Goal: Task Accomplishment & Management: Use online tool/utility

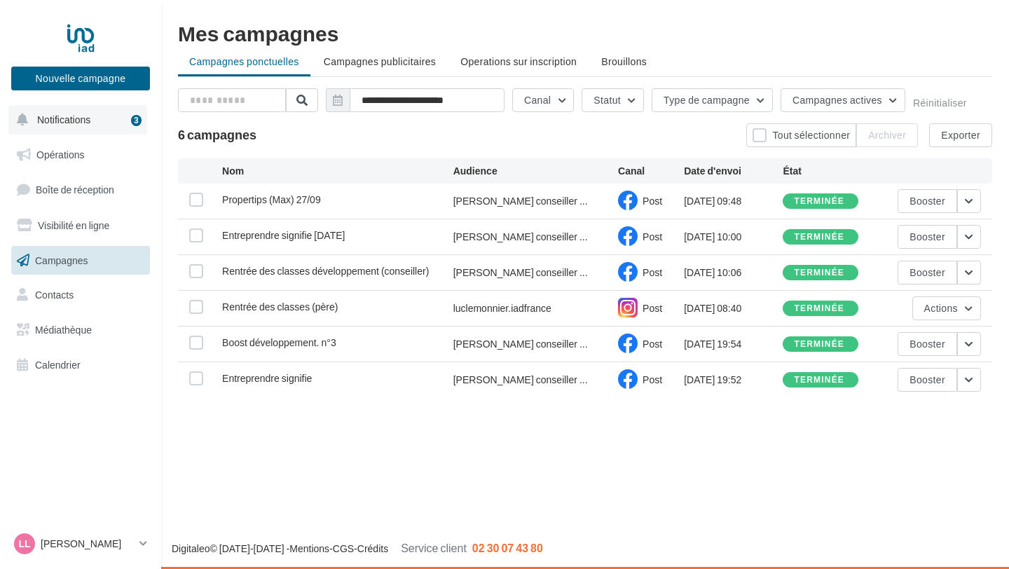
click at [88, 117] on span "Notifications" at bounding box center [63, 119] width 53 height 12
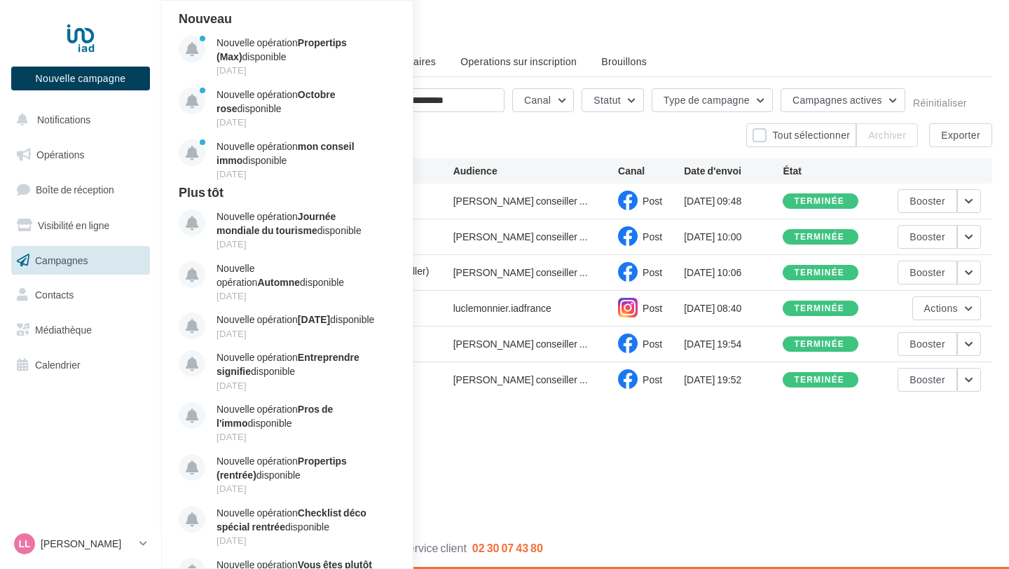
click at [83, 88] on button "Nouvelle campagne" at bounding box center [80, 79] width 139 height 24
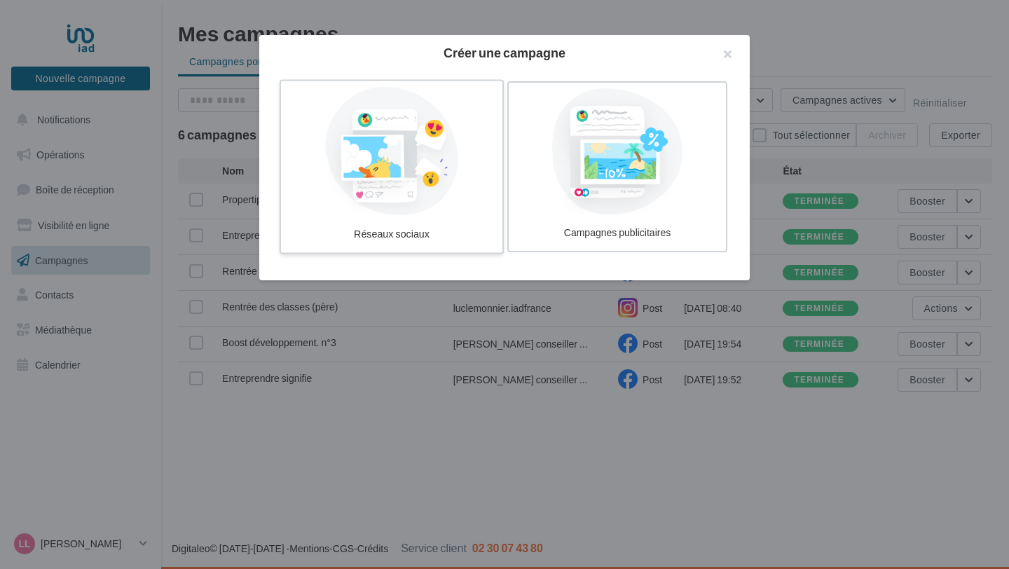
click at [420, 202] on div at bounding box center [392, 151] width 210 height 129
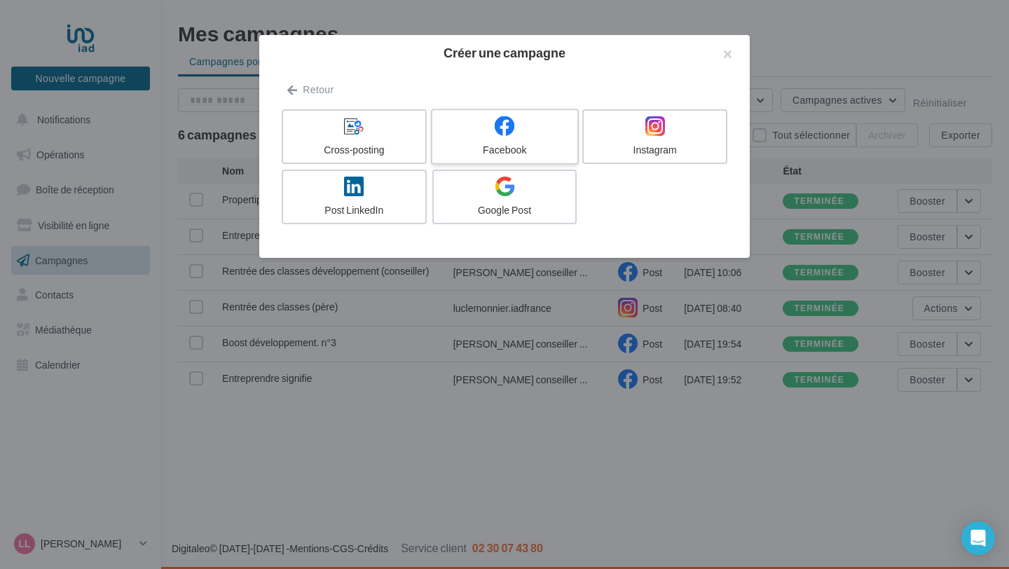
click at [538, 139] on label "Facebook" at bounding box center [505, 137] width 148 height 56
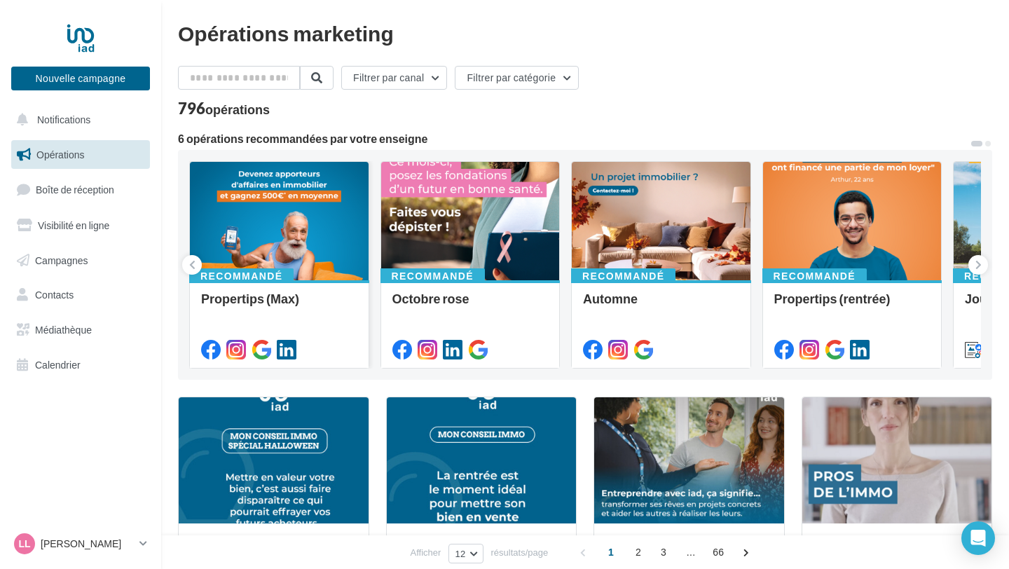
click at [293, 241] on div at bounding box center [279, 222] width 179 height 120
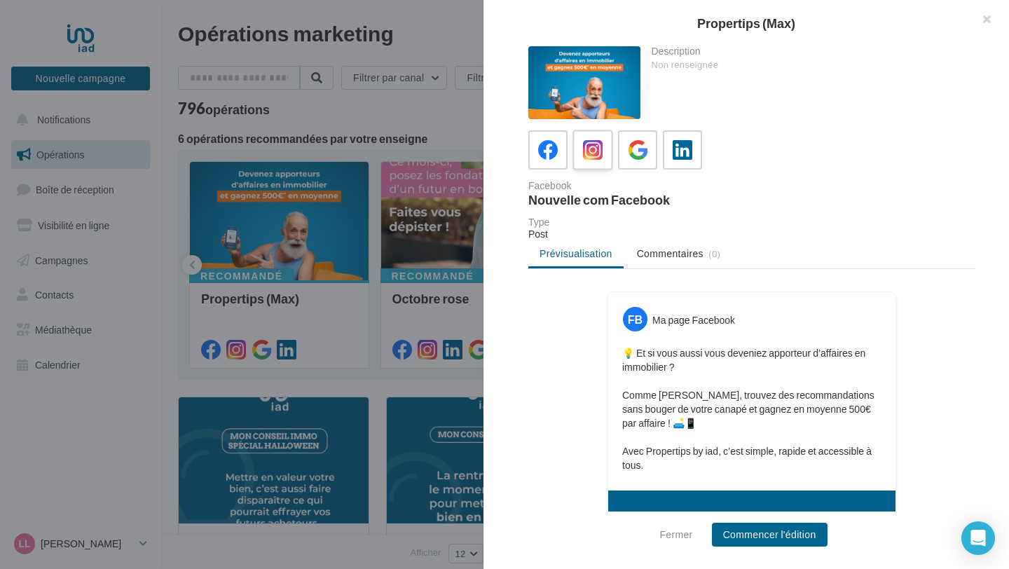
click at [593, 158] on icon at bounding box center [593, 150] width 20 height 20
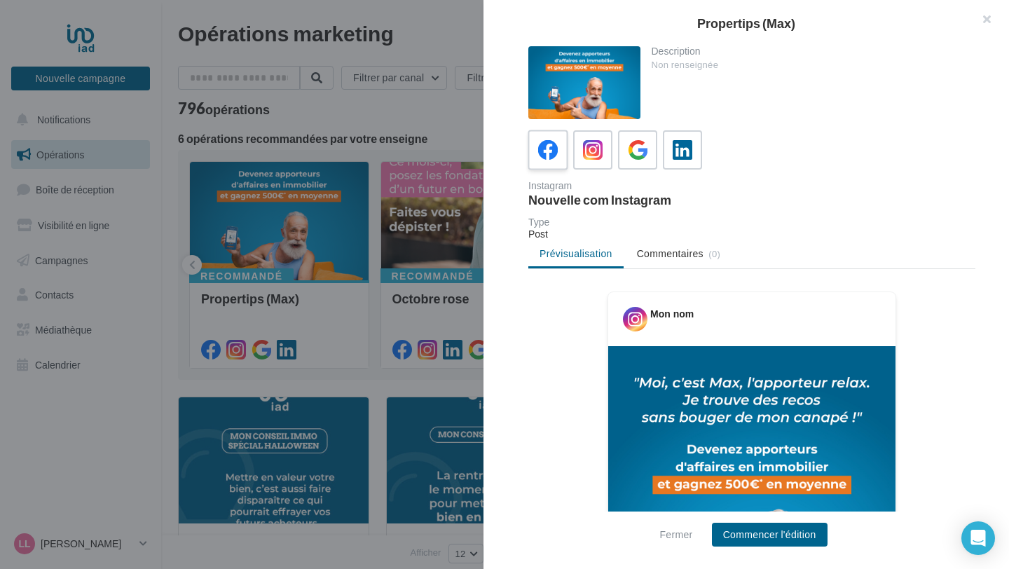
click at [542, 170] on label at bounding box center [548, 150] width 40 height 40
click at [544, 150] on icon at bounding box center [548, 150] width 20 height 20
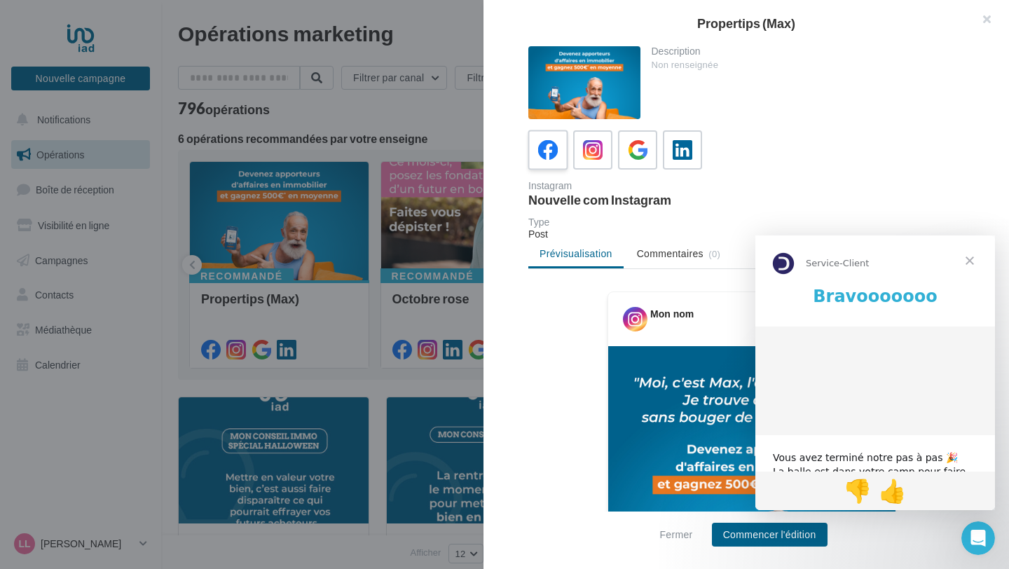
click at [544, 150] on icon at bounding box center [548, 150] width 20 height 20
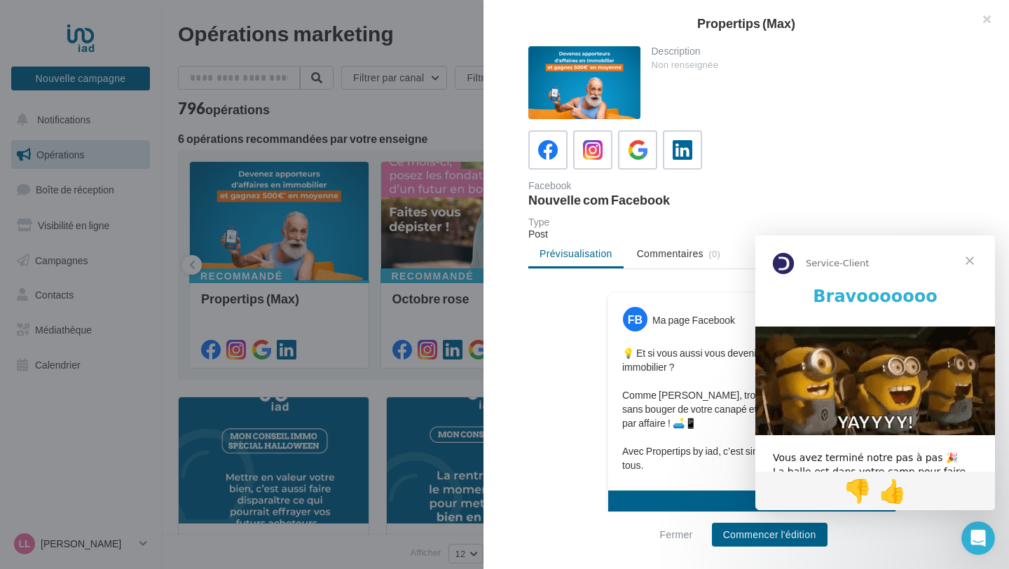
click at [798, 150] on div at bounding box center [751, 149] width 447 height 39
click at [972, 262] on span "Fermer" at bounding box center [969, 260] width 50 height 50
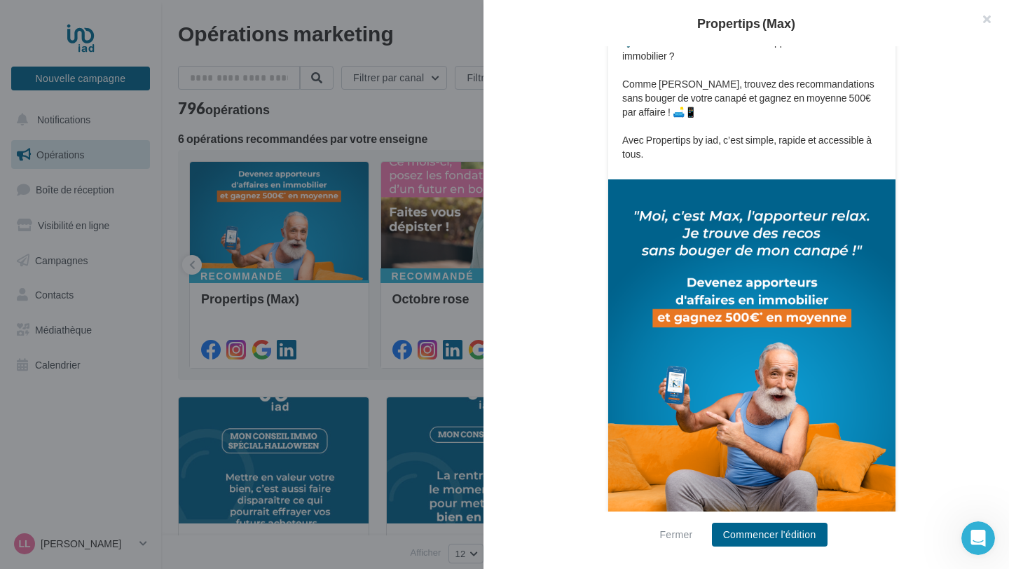
scroll to position [330, 0]
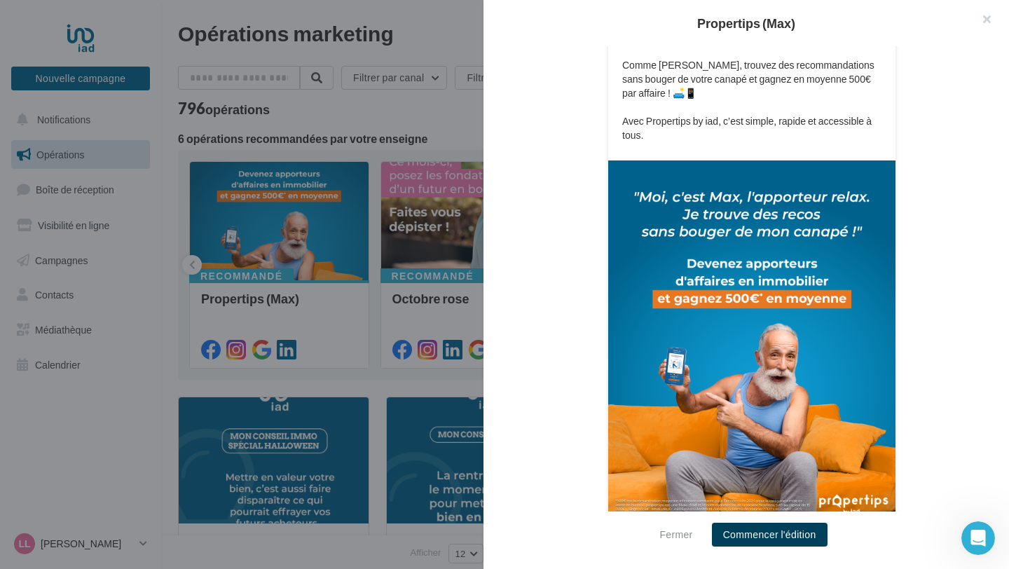
click at [761, 539] on button "Commencer l'édition" at bounding box center [770, 535] width 116 height 24
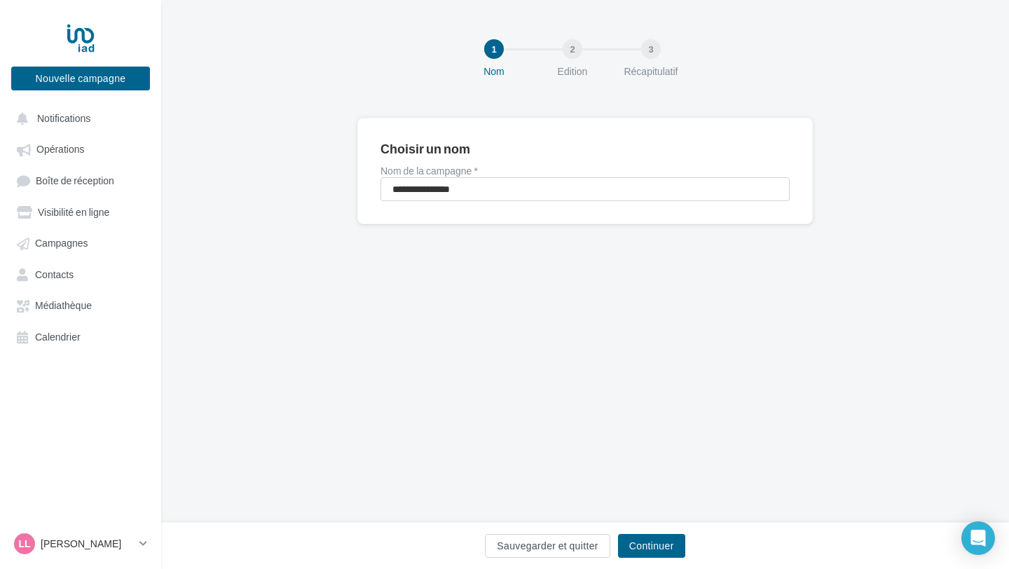
click at [537, 202] on div "**********" at bounding box center [584, 171] width 455 height 106
click at [537, 196] on input "**********" at bounding box center [584, 189] width 409 height 24
type input "**********"
click at [660, 558] on div "Sauvegarder et quitter Continuer" at bounding box center [584, 548] width 825 height 29
click at [661, 541] on button "Continuer" at bounding box center [651, 546] width 67 height 24
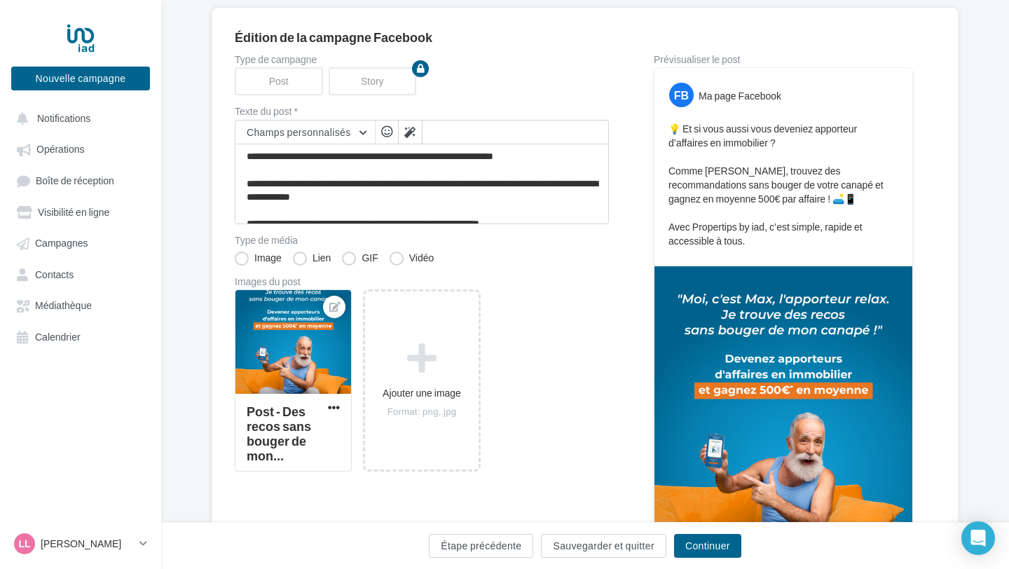
scroll to position [111, 0]
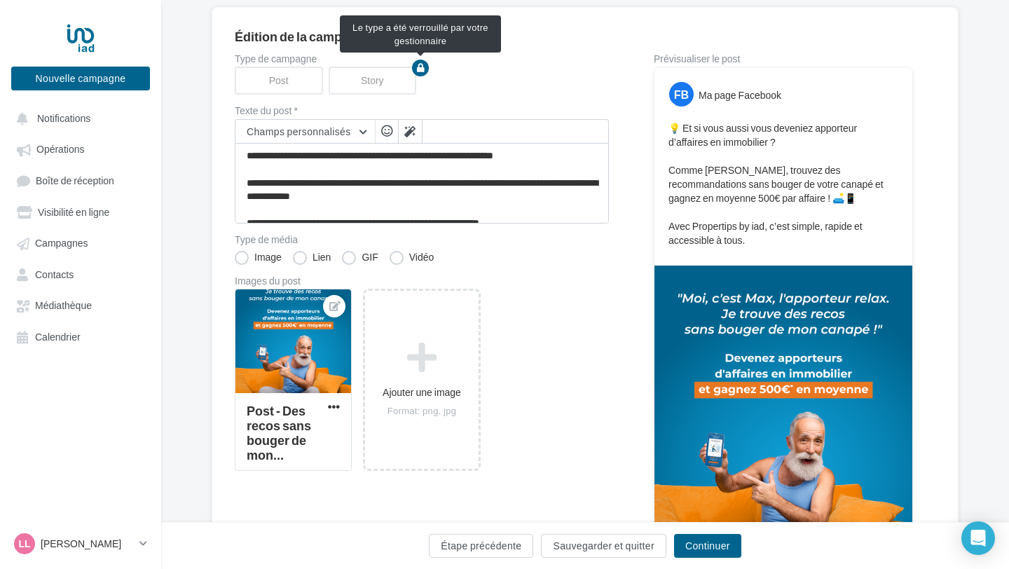
click at [387, 83] on div "Story" at bounding box center [376, 81] width 94 height 28
click at [422, 69] on icon "button" at bounding box center [421, 68] width 8 height 8
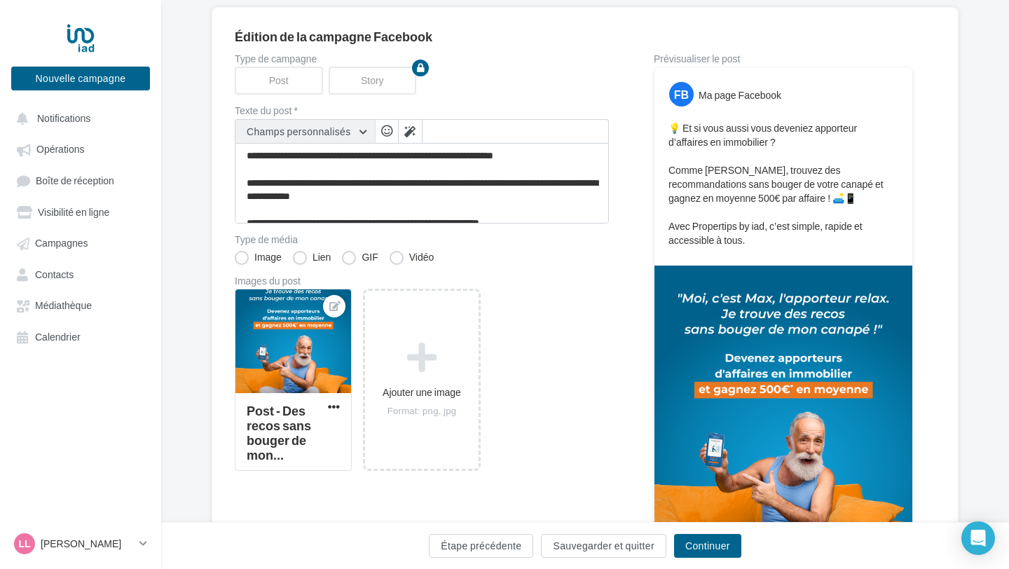
click at [340, 135] on span "Champs personnalisés" at bounding box center [299, 131] width 104 height 12
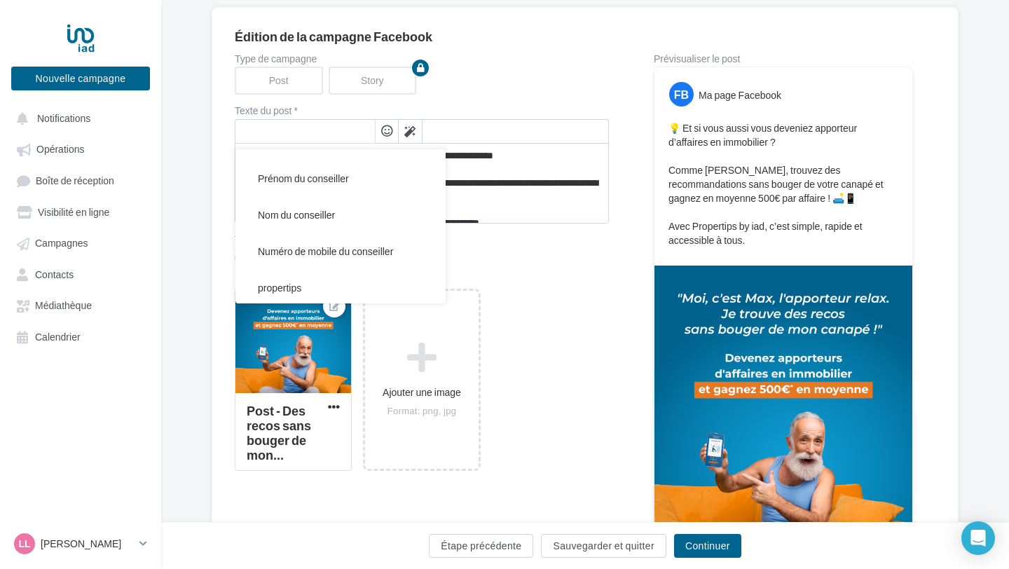
scroll to position [277, 0]
click at [317, 255] on span "Numéro de mobile du conseiller" at bounding box center [325, 254] width 135 height 12
type textarea "**********"
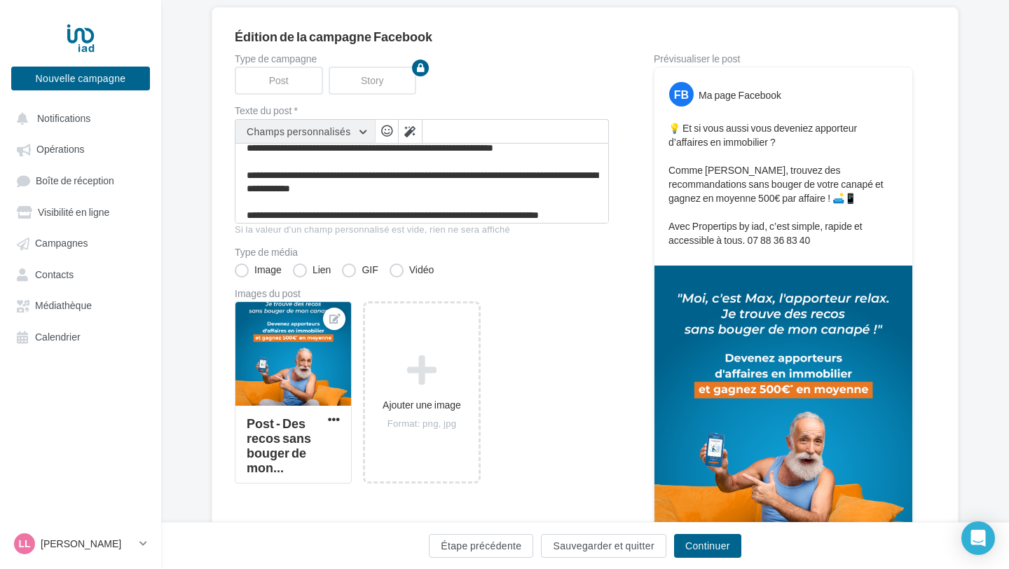
click at [363, 130] on button "Champs personnalisés" at bounding box center [304, 132] width 139 height 24
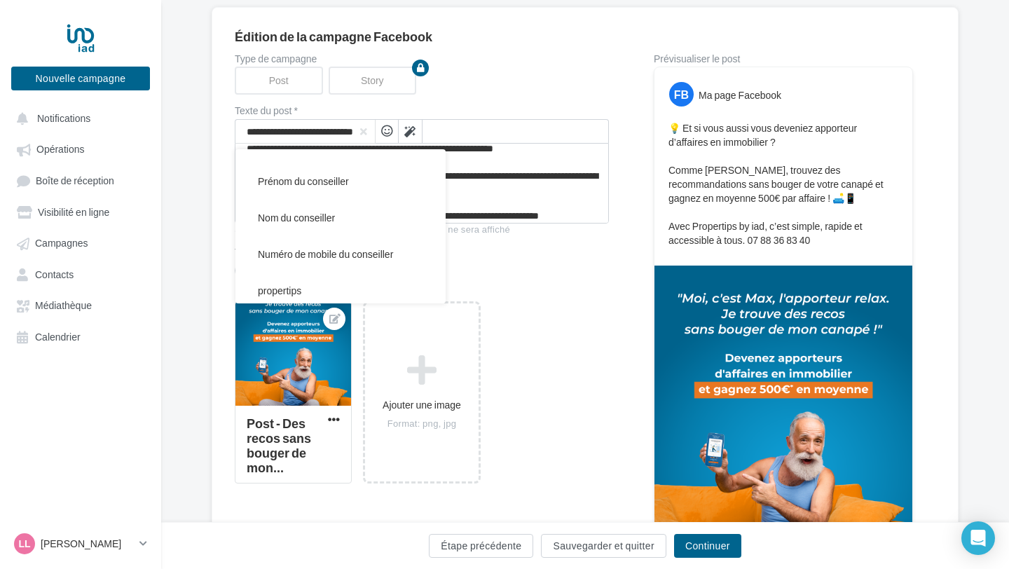
scroll to position [0, 18]
click at [321, 218] on span "Nom du conseiller" at bounding box center [296, 218] width 77 height 12
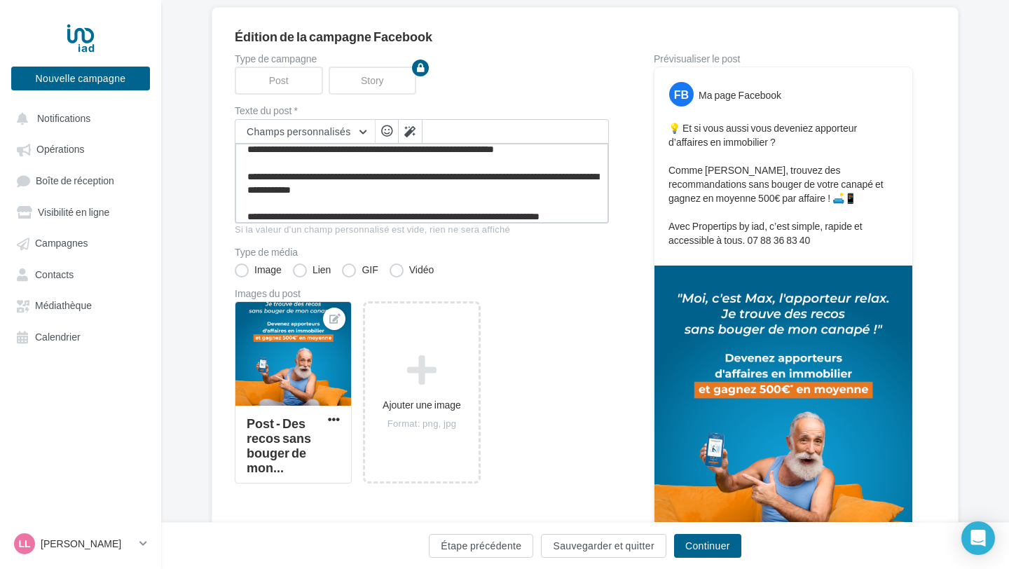
type textarea "**********"
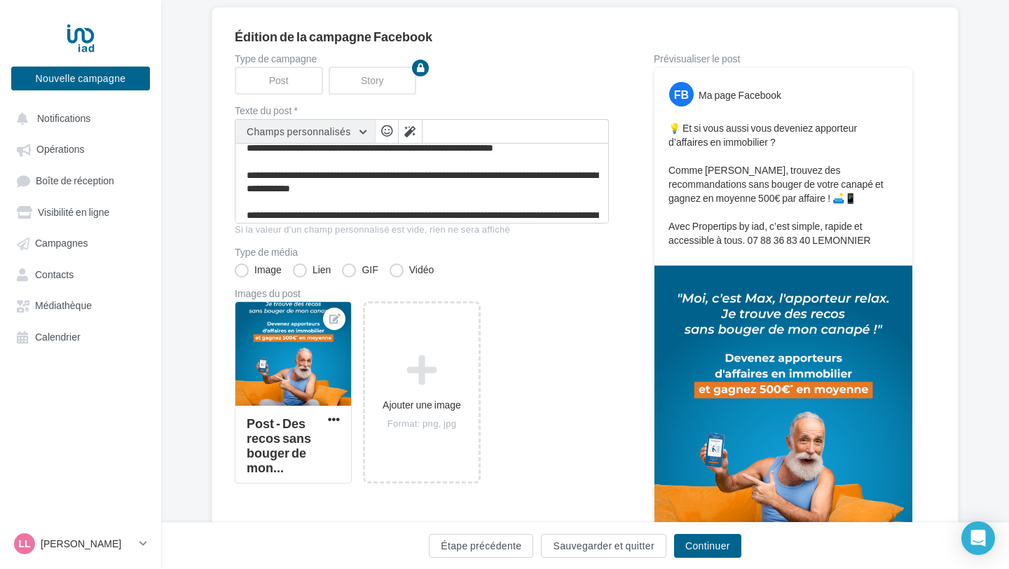
click at [360, 131] on button "Champs personnalisés" at bounding box center [304, 132] width 139 height 24
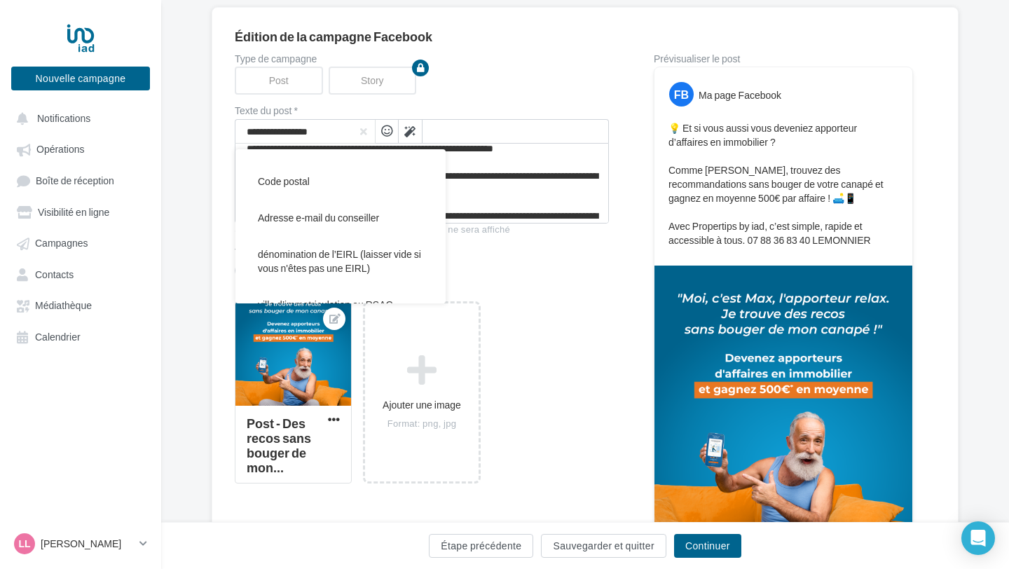
scroll to position [464, 0]
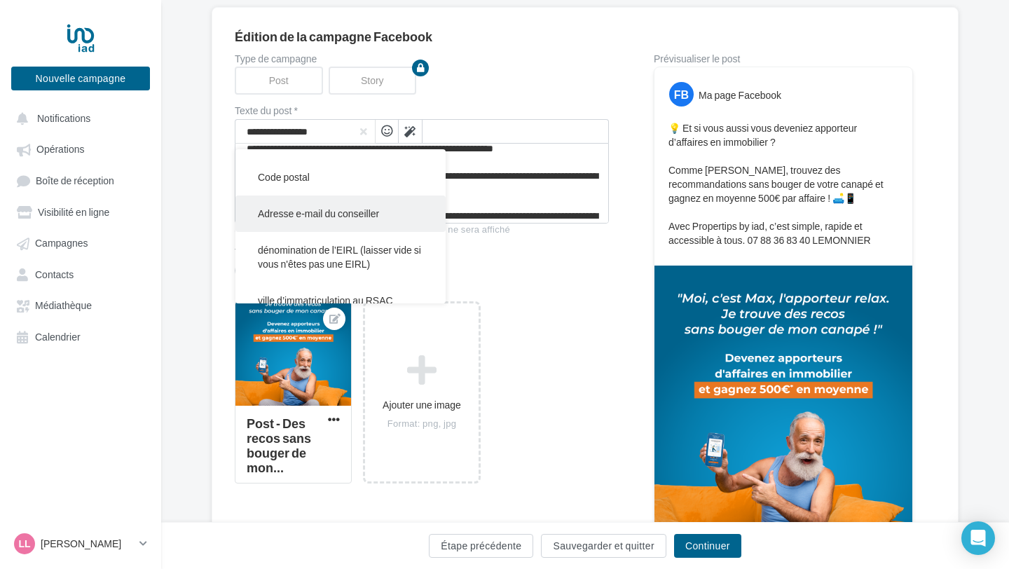
click at [329, 218] on span "Adresse e-mail du conseiller" at bounding box center [318, 213] width 121 height 12
type textarea "**********"
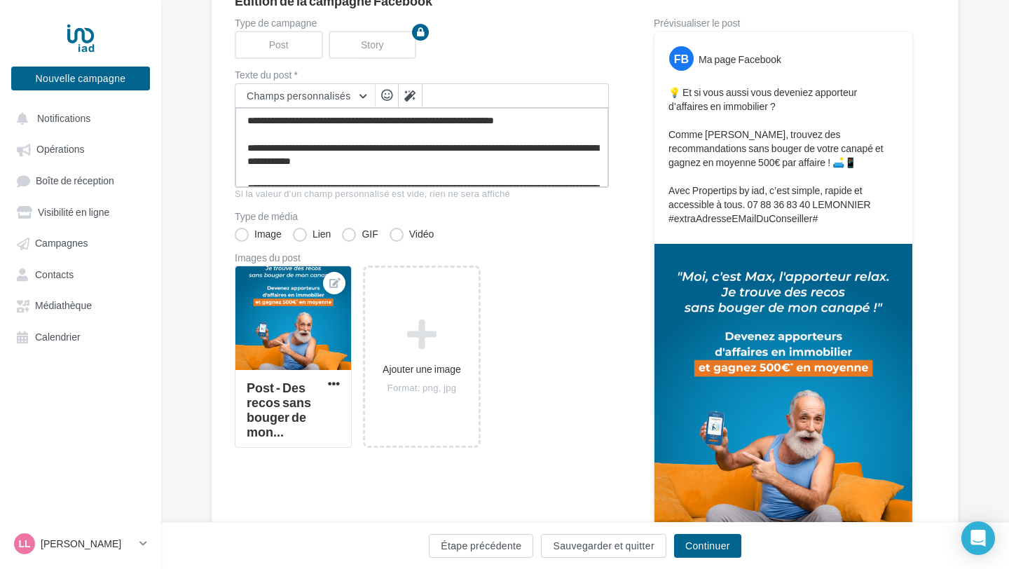
scroll to position [152, 0]
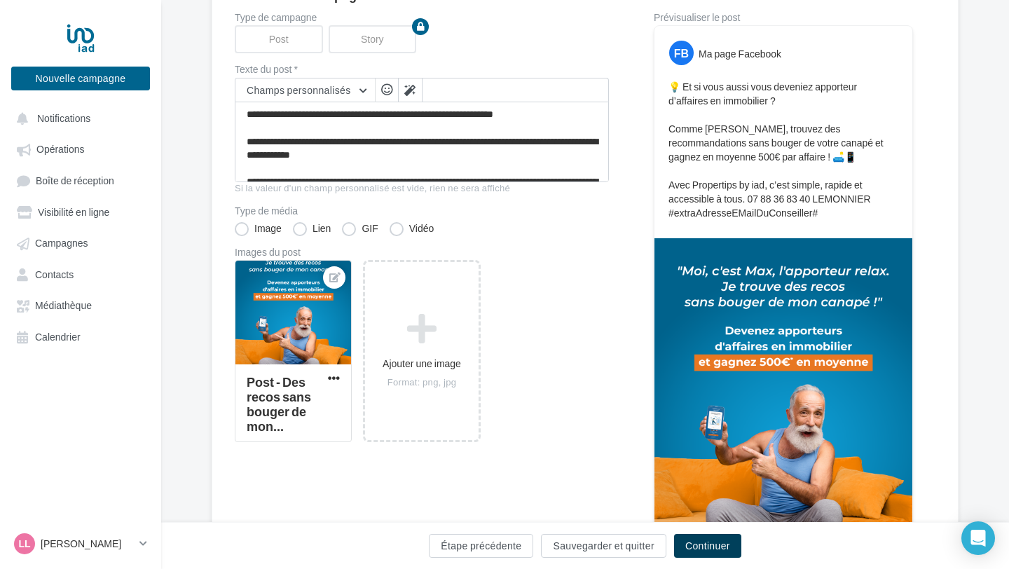
click at [711, 547] on button "Continuer" at bounding box center [707, 546] width 67 height 24
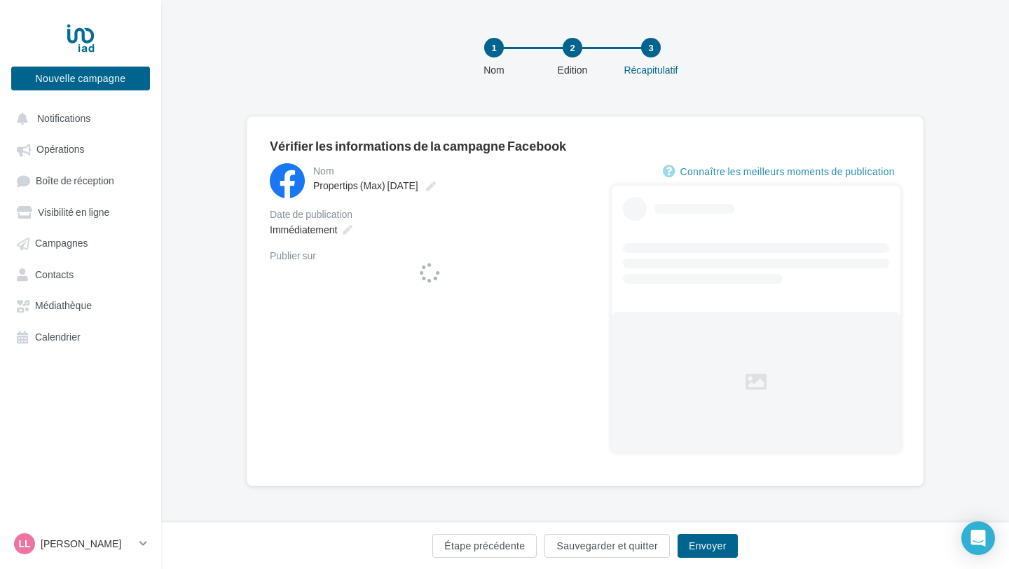
scroll to position [1, 0]
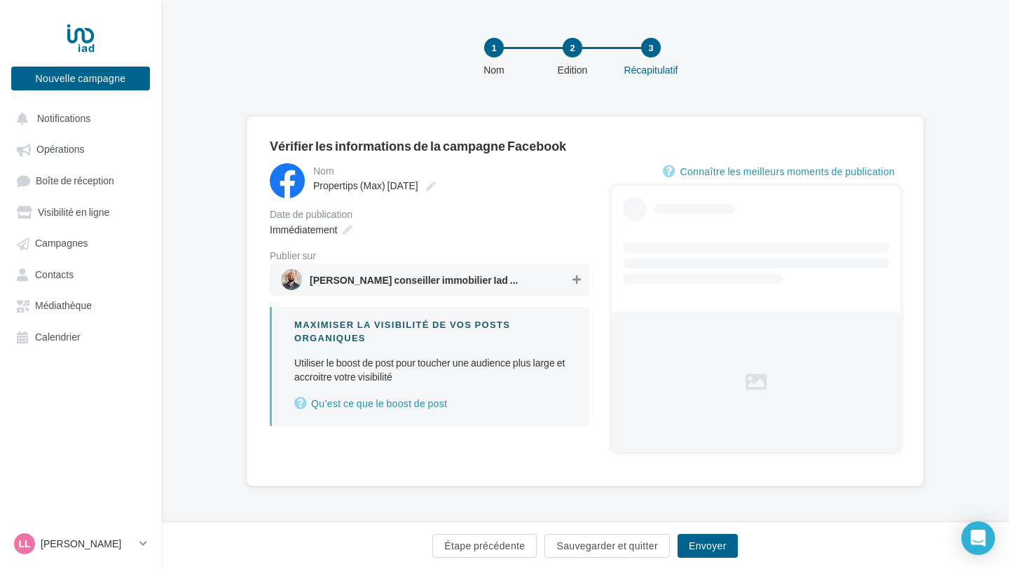
click at [578, 283] on icon at bounding box center [576, 280] width 8 height 10
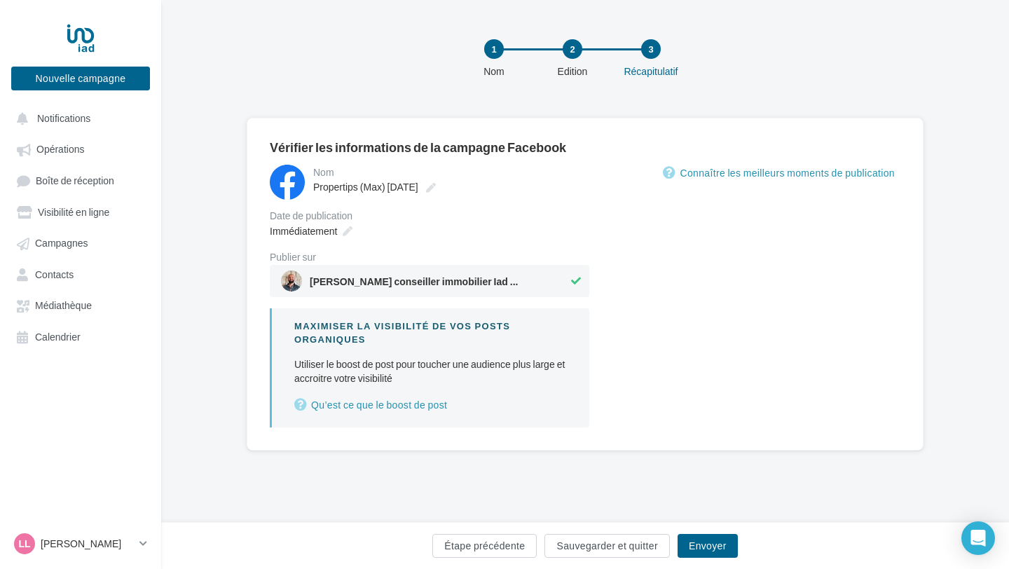
scroll to position [0, 0]
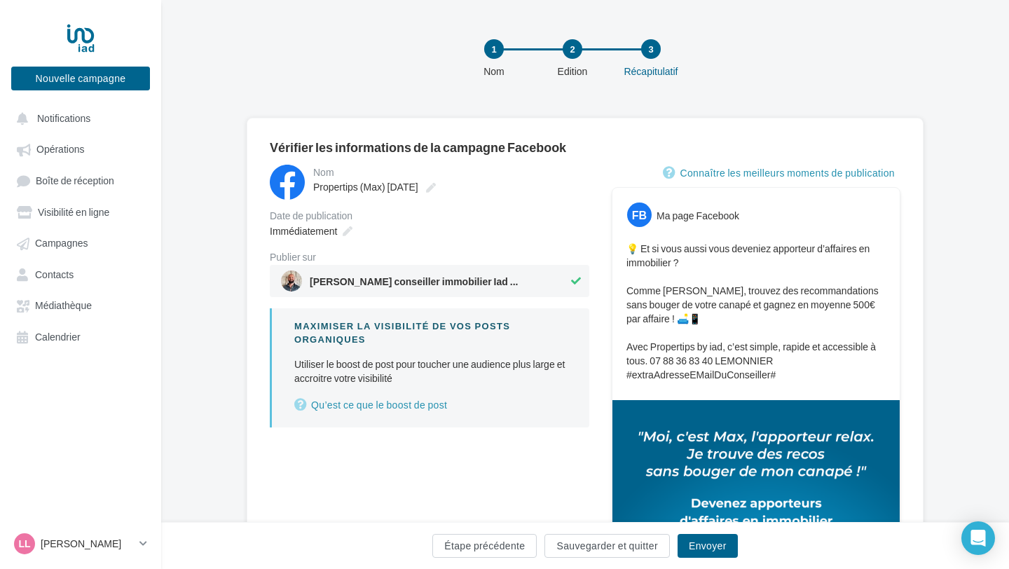
click at [578, 283] on icon at bounding box center [576, 281] width 10 height 10
click at [504, 283] on span "[PERSON_NAME] conseiller immobilier Iad France" at bounding box center [415, 284] width 210 height 15
click at [503, 283] on span "[PERSON_NAME] conseiller immobilier Iad France" at bounding box center [415, 284] width 210 height 15
click at [481, 280] on span "[PERSON_NAME] conseiller immobilier Iad France" at bounding box center [415, 284] width 210 height 15
click at [476, 547] on button "Étape précédente" at bounding box center [484, 546] width 104 height 24
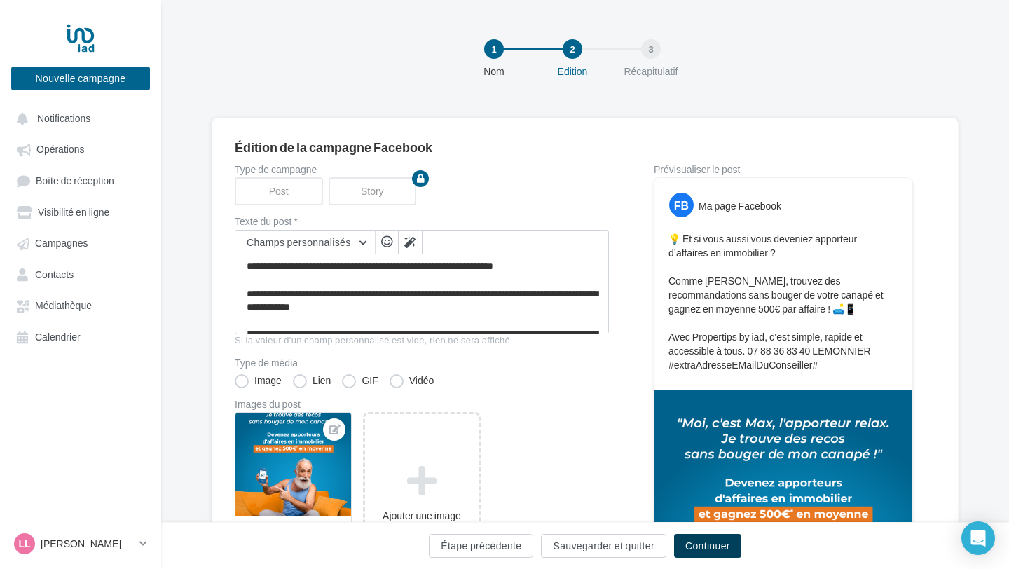
click at [701, 552] on button "Continuer" at bounding box center [707, 546] width 67 height 24
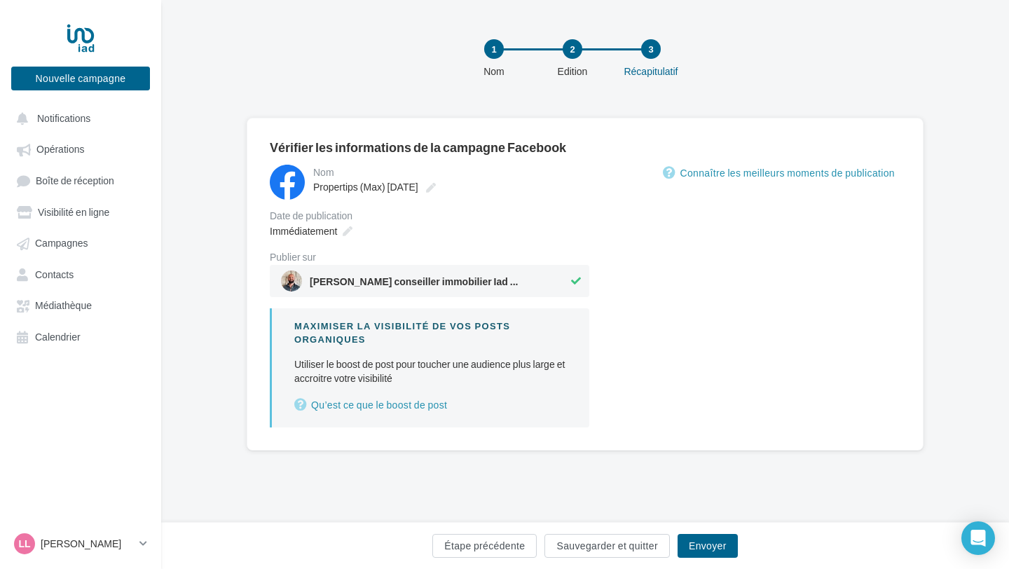
scroll to position [1, 0]
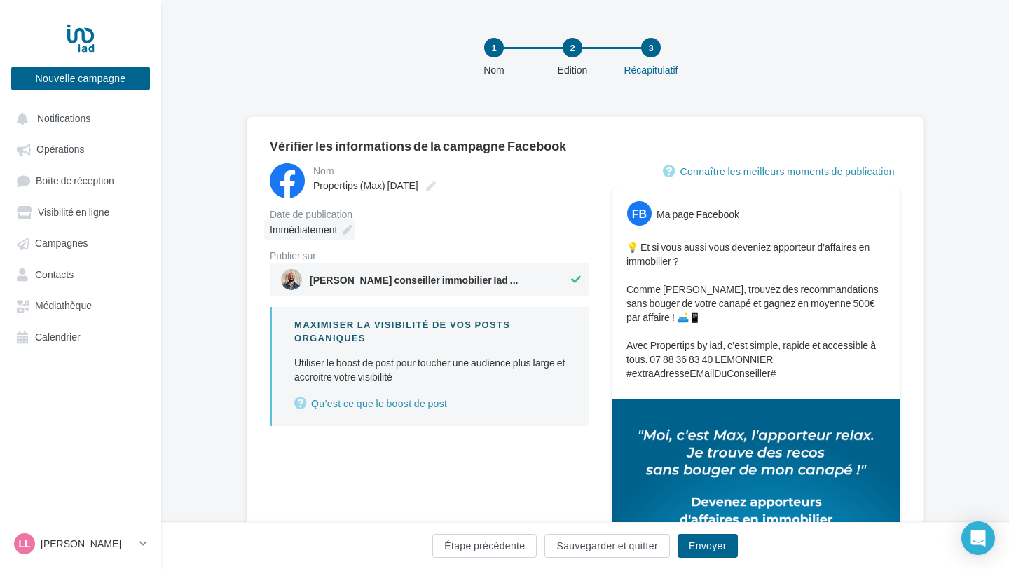
click at [347, 233] on icon at bounding box center [348, 230] width 10 height 10
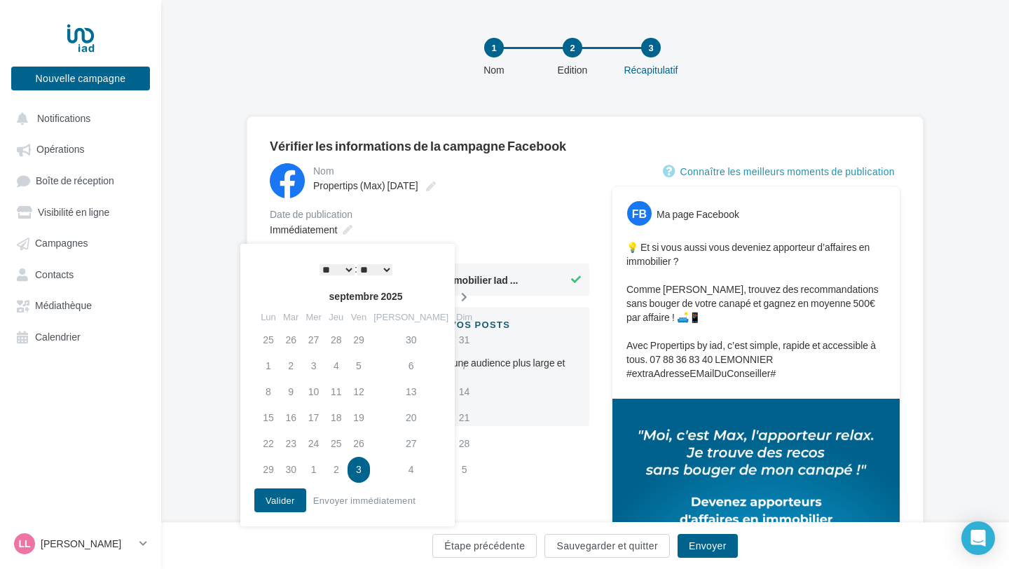
click at [455, 295] on icon at bounding box center [464, 297] width 18 height 10
click at [272, 358] on td "6" at bounding box center [268, 366] width 22 height 26
click at [273, 502] on button "Valider" at bounding box center [280, 500] width 52 height 24
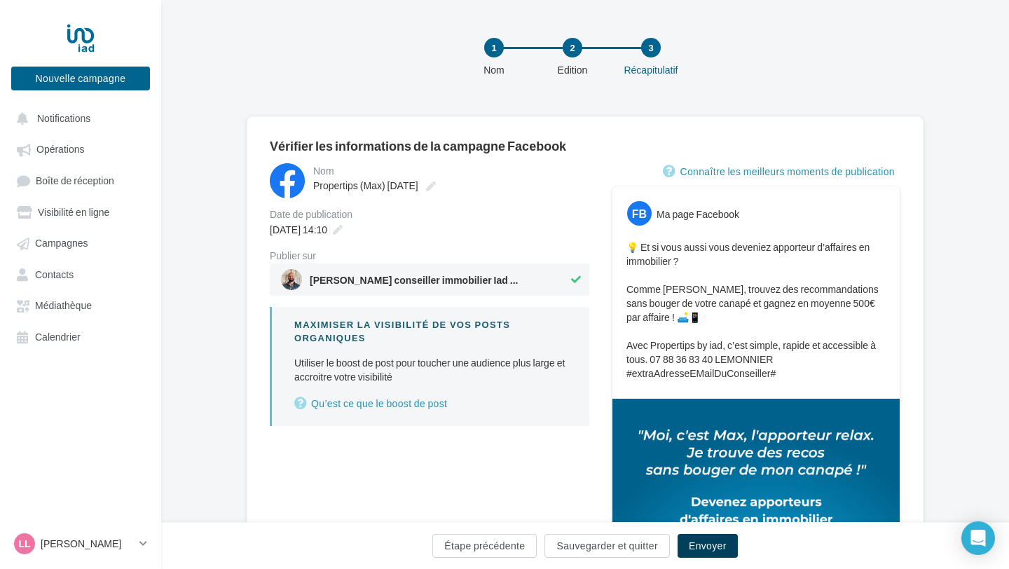
click at [710, 552] on button "Envoyer" at bounding box center [707, 546] width 60 height 24
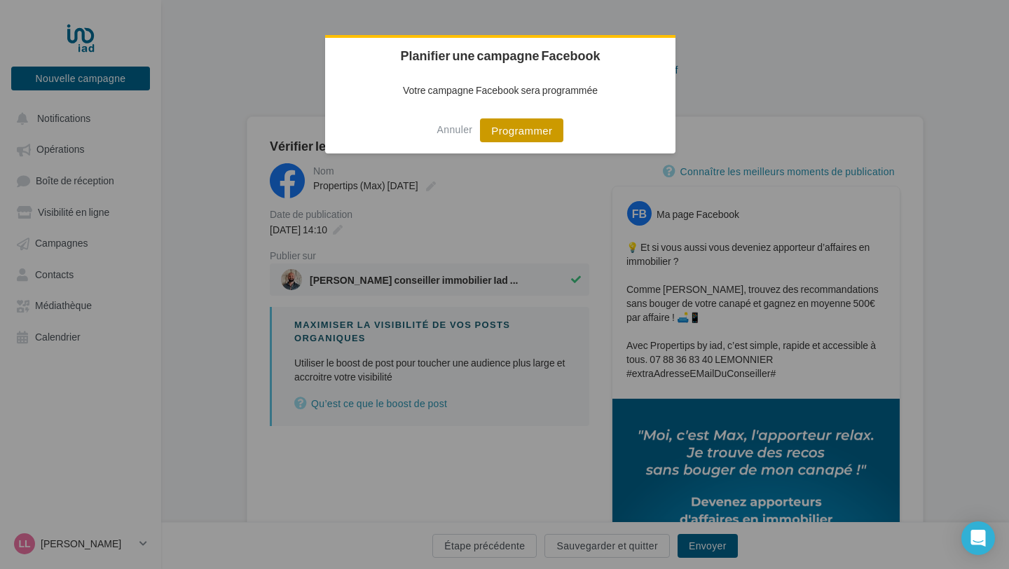
click at [505, 132] on button "Programmer" at bounding box center [521, 130] width 83 height 24
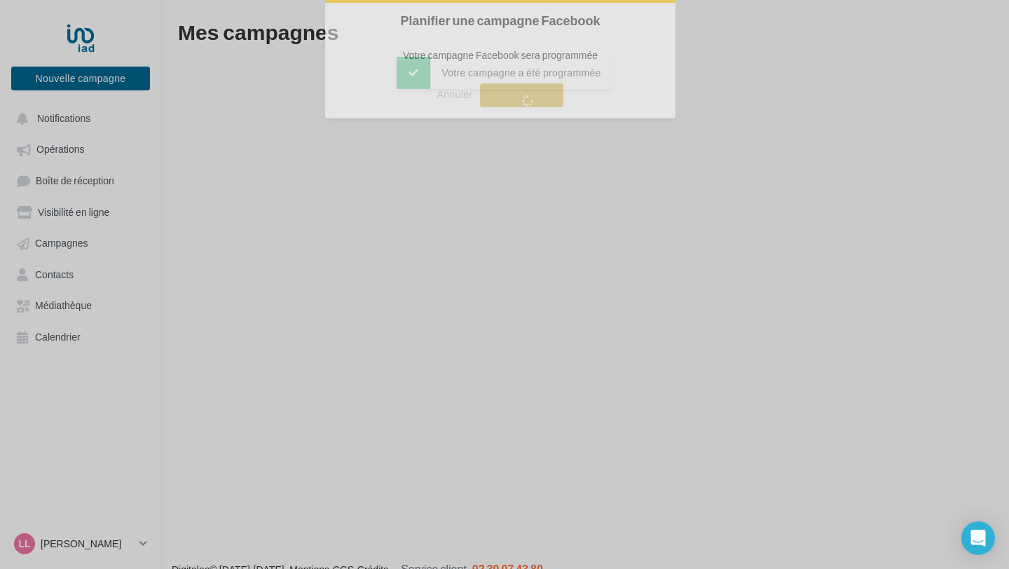
scroll to position [22, 0]
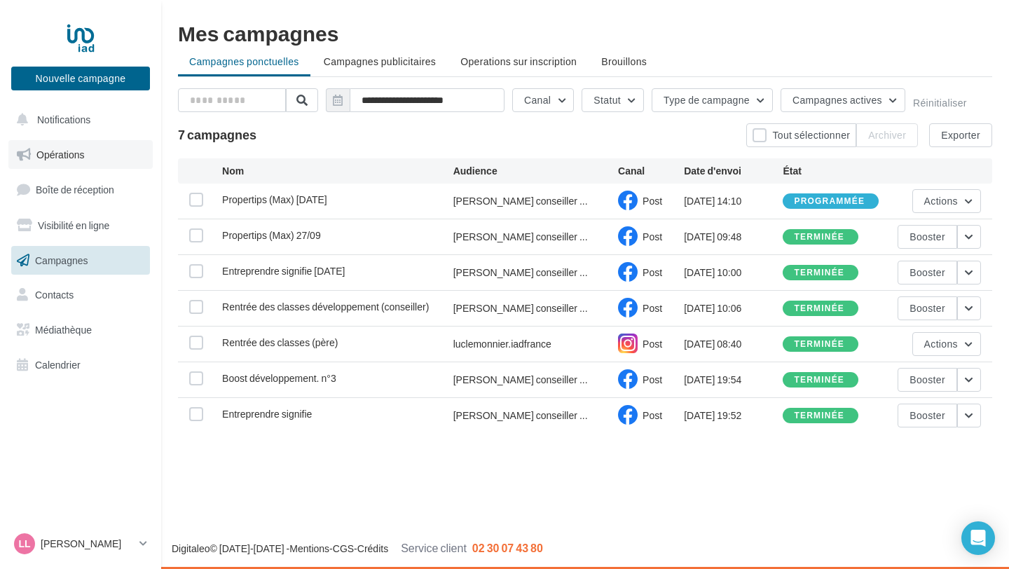
click at [70, 154] on span "Opérations" at bounding box center [60, 155] width 48 height 12
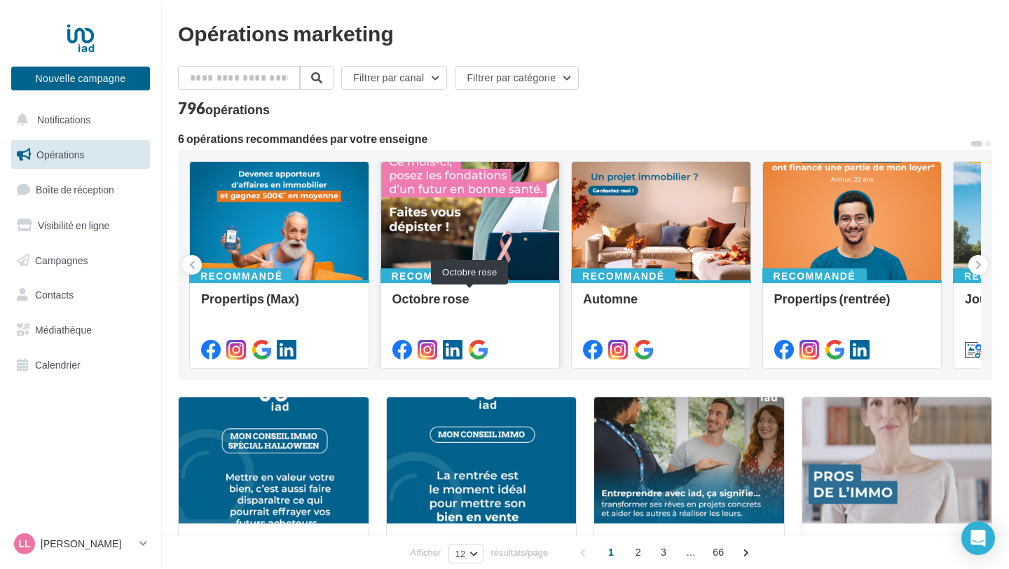
click at [496, 303] on div "Octobre rose" at bounding box center [470, 305] width 156 height 28
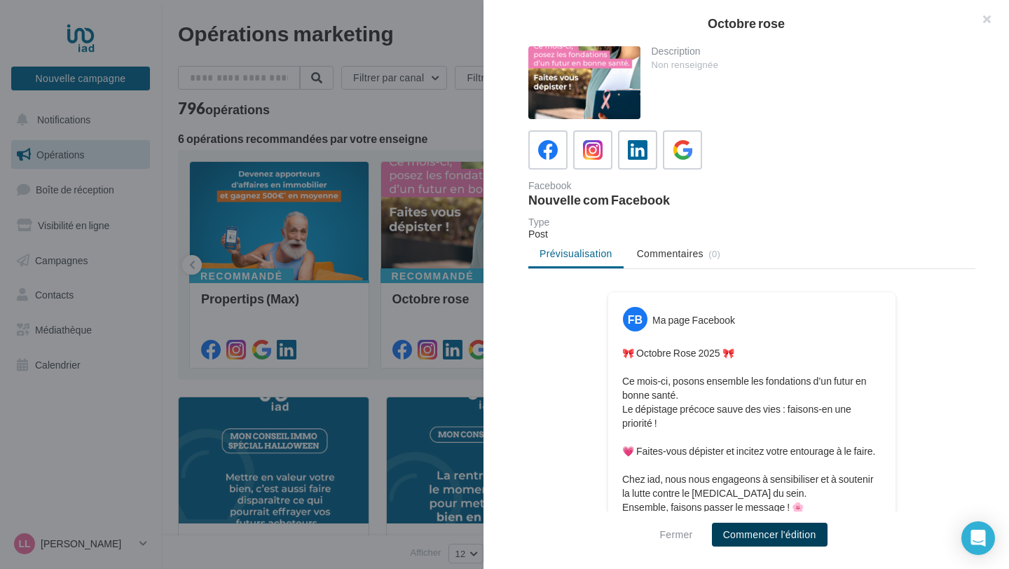
click at [778, 530] on button "Commencer l'édition" at bounding box center [770, 535] width 116 height 24
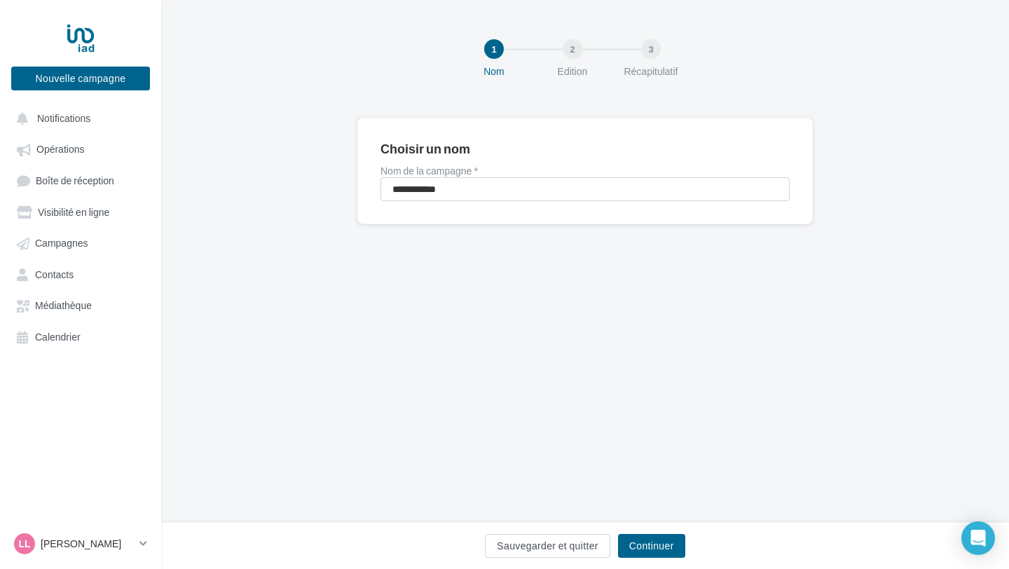
click at [610, 201] on div "**********" at bounding box center [584, 171] width 455 height 106
click at [541, 177] on div "**********" at bounding box center [584, 183] width 409 height 35
click at [518, 191] on input "**********" at bounding box center [584, 189] width 409 height 24
type input "**********"
click at [656, 540] on button "Continuer" at bounding box center [651, 546] width 67 height 24
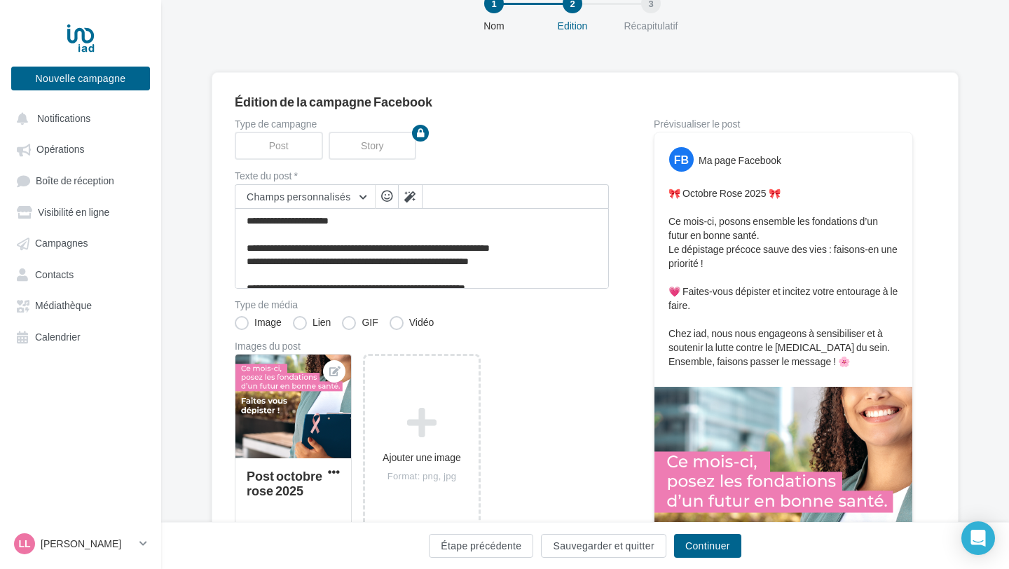
scroll to position [53, 0]
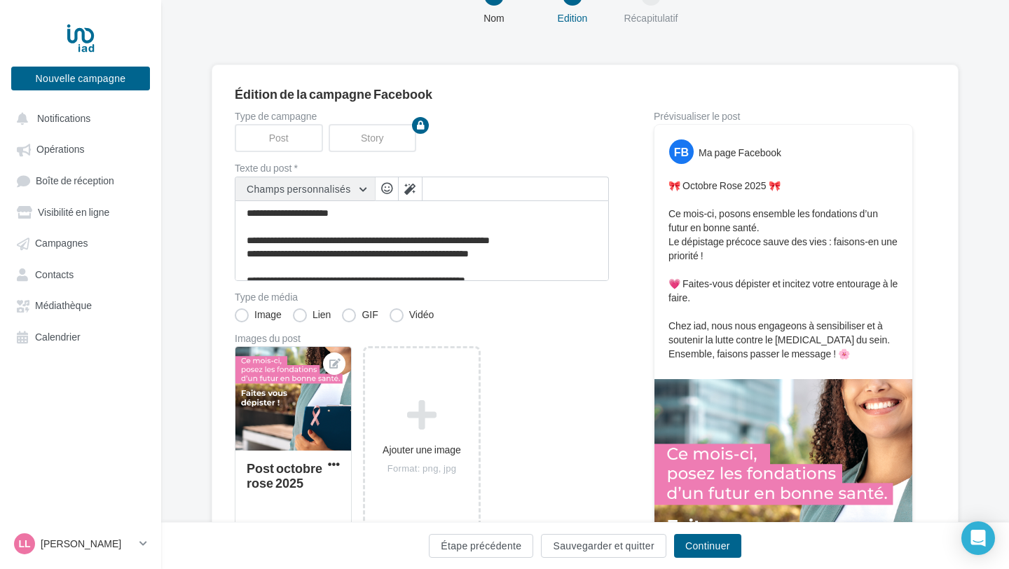
click at [321, 188] on span "Champs personnalisés" at bounding box center [299, 189] width 104 height 12
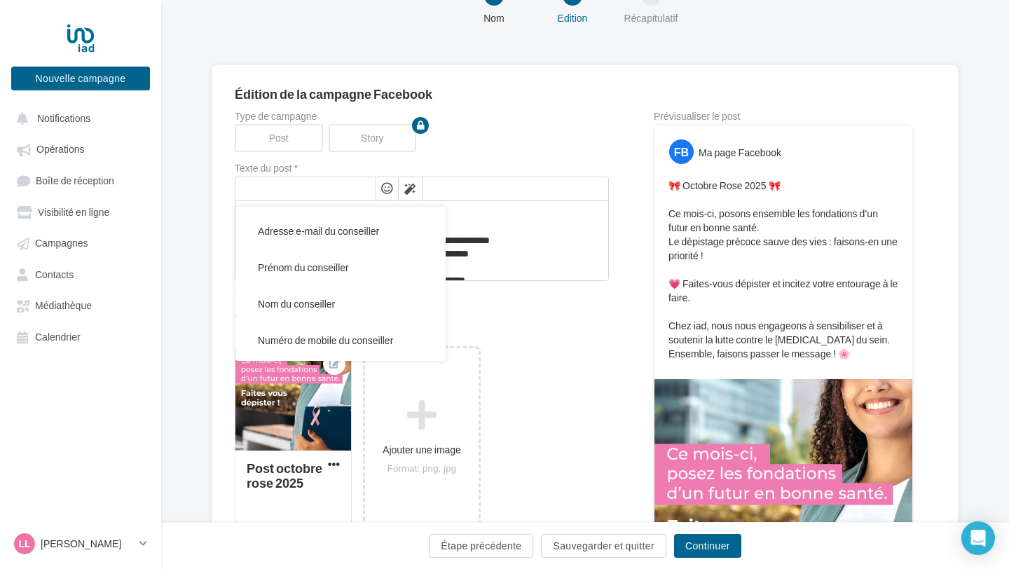
scroll to position [254, 0]
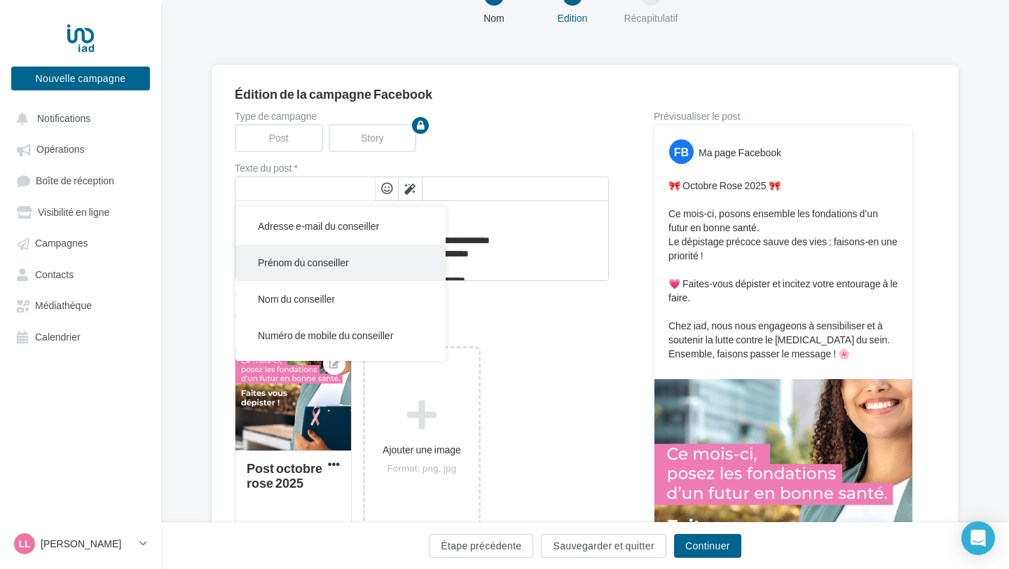
click at [323, 262] on span "Prénom du conseiller" at bounding box center [303, 262] width 91 height 12
type textarea "**********"
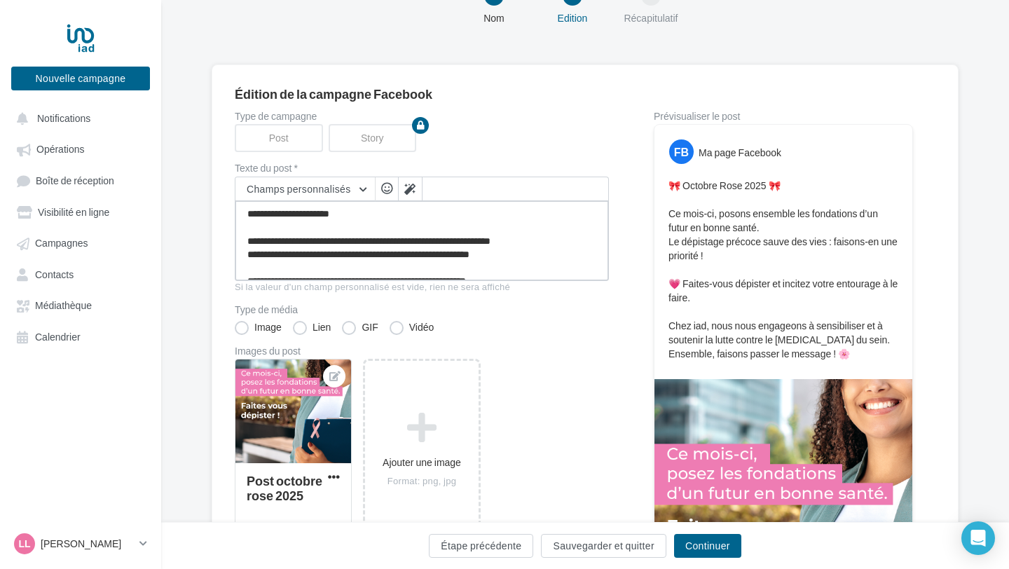
scroll to position [68, 0]
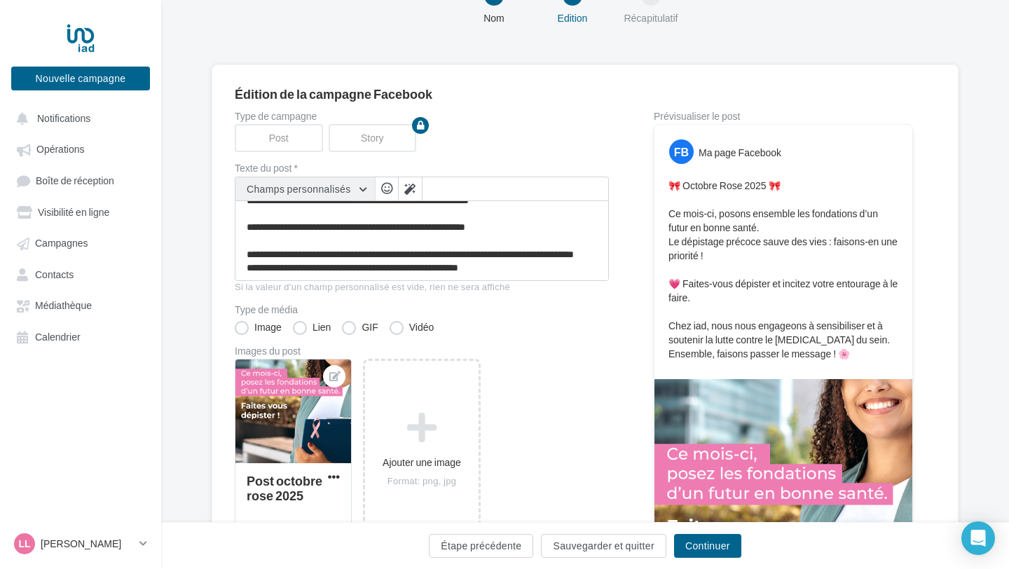
click at [355, 180] on button "Champs personnalisés" at bounding box center [304, 189] width 139 height 24
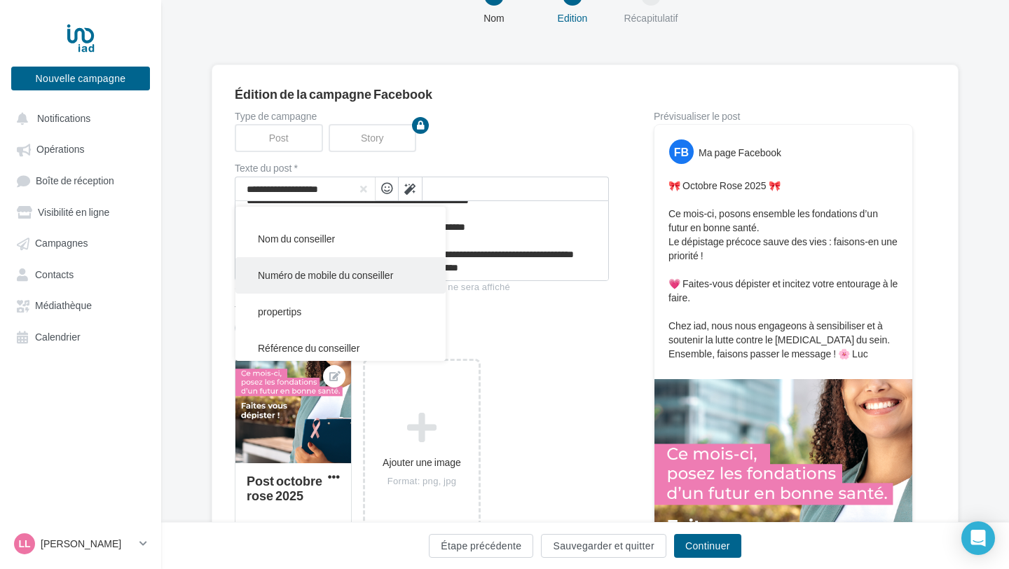
scroll to position [317, 0]
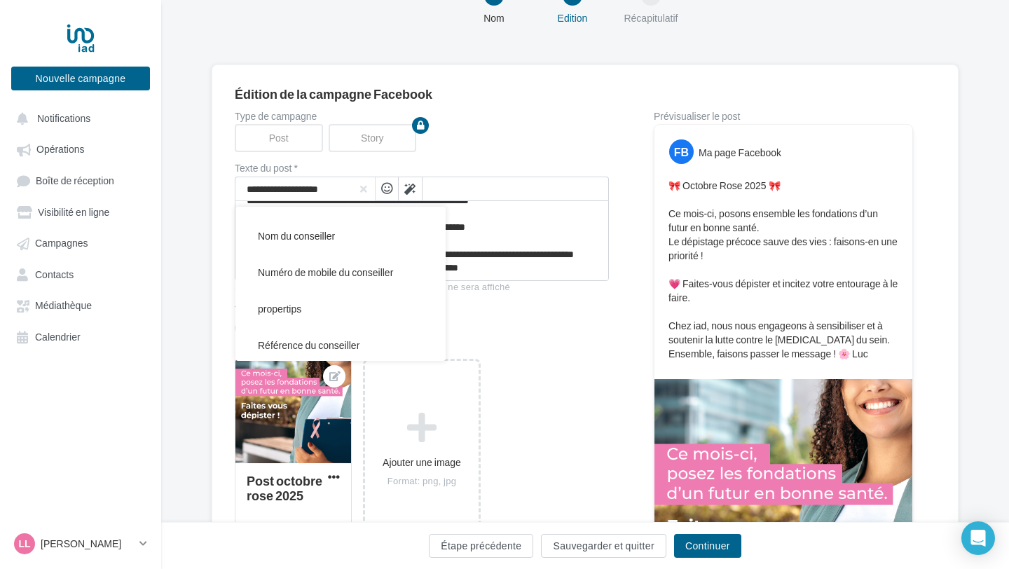
click at [322, 243] on button "Nom du conseiller" at bounding box center [340, 236] width 210 height 36
type textarea "**********"
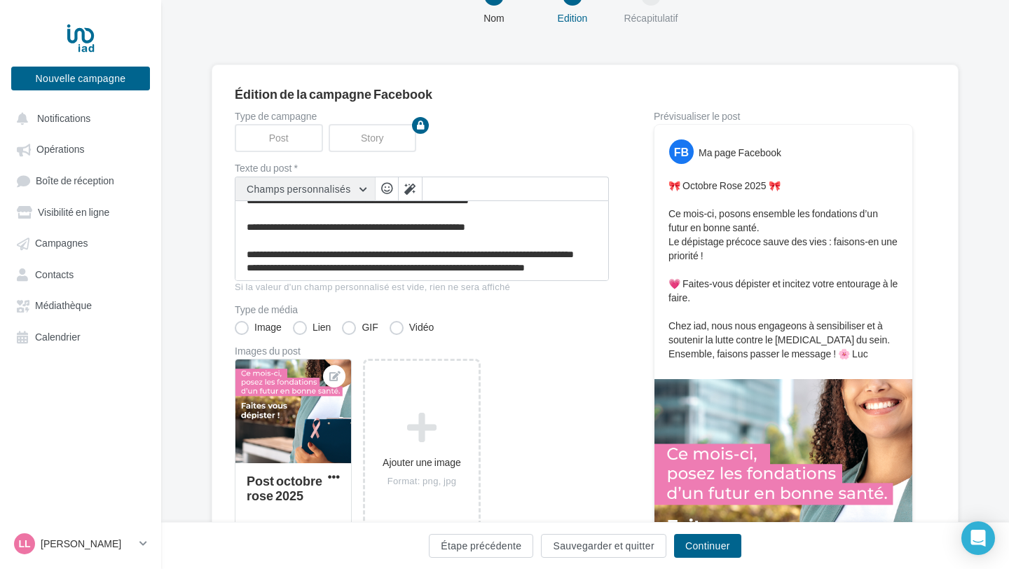
scroll to position [67, 0]
click at [364, 191] on button "Champs personnalisés" at bounding box center [304, 189] width 139 height 24
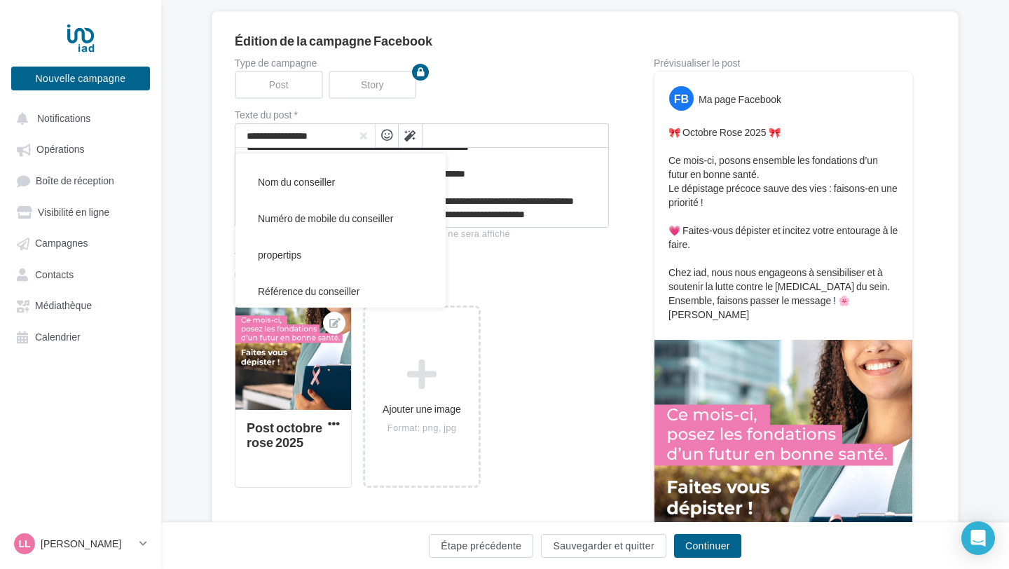
scroll to position [317, 0]
click at [362, 219] on span "Numéro de mobile du conseiller" at bounding box center [325, 219] width 135 height 12
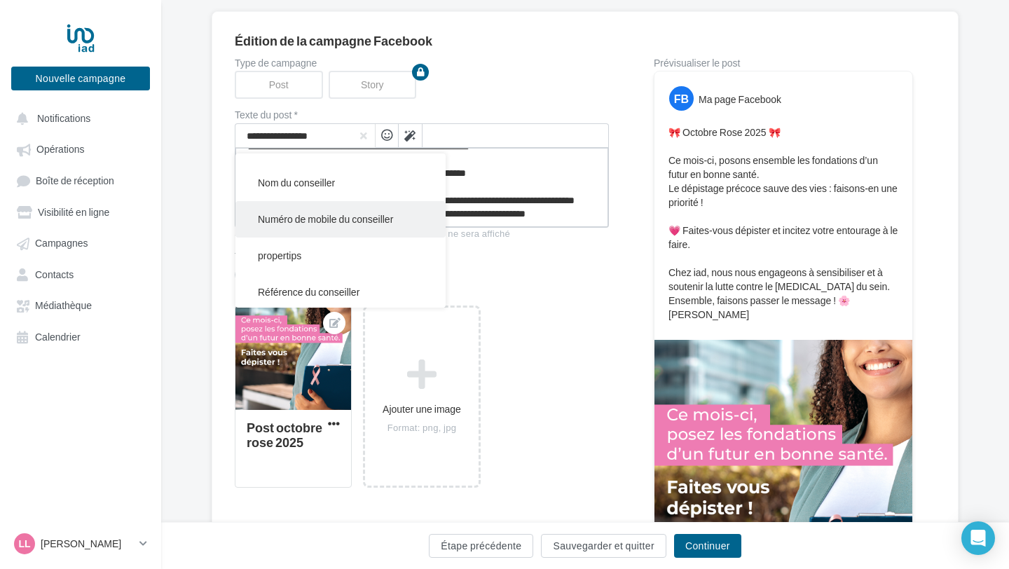
type textarea "**********"
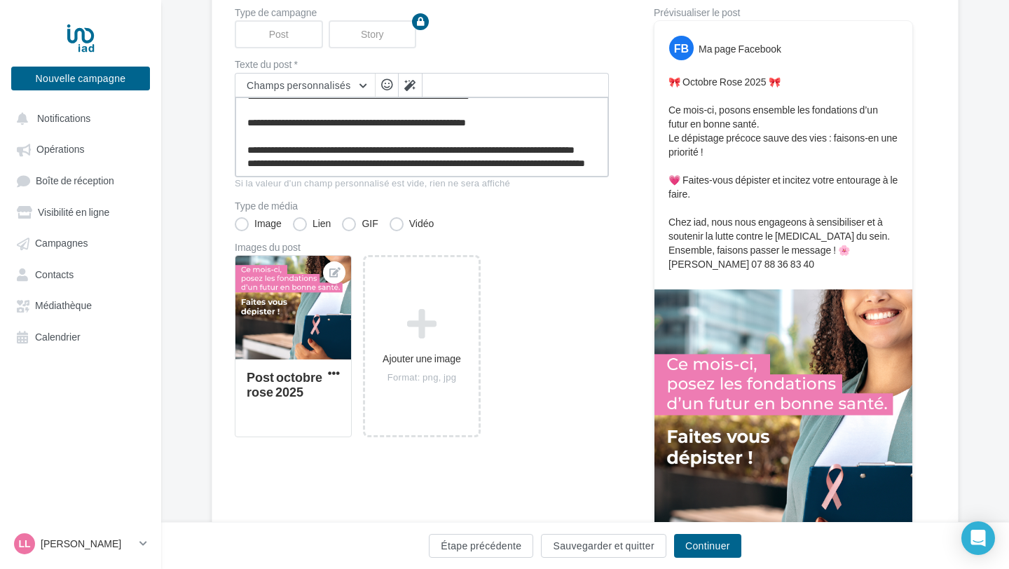
scroll to position [150, 0]
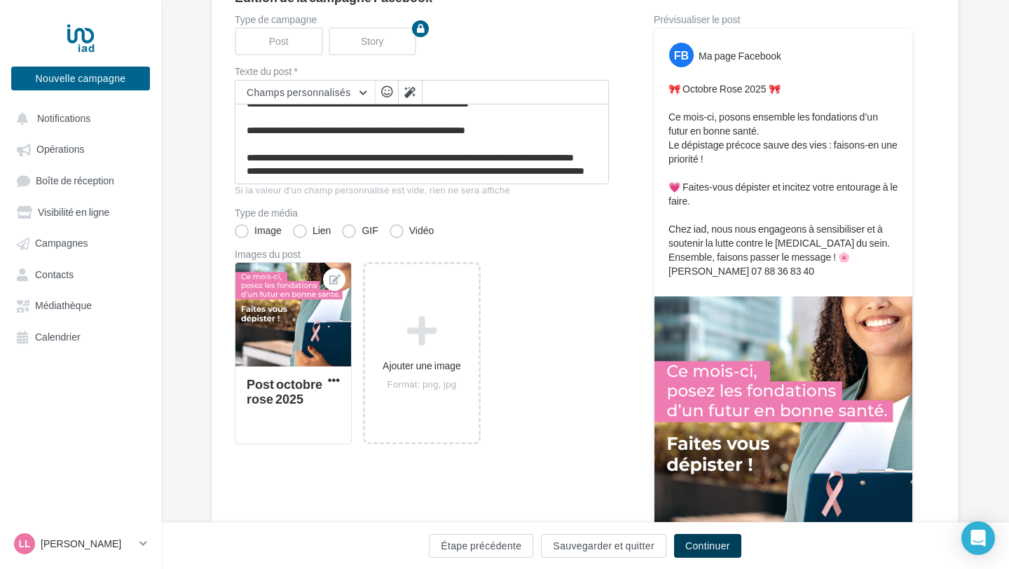
click at [710, 541] on button "Continuer" at bounding box center [707, 546] width 67 height 24
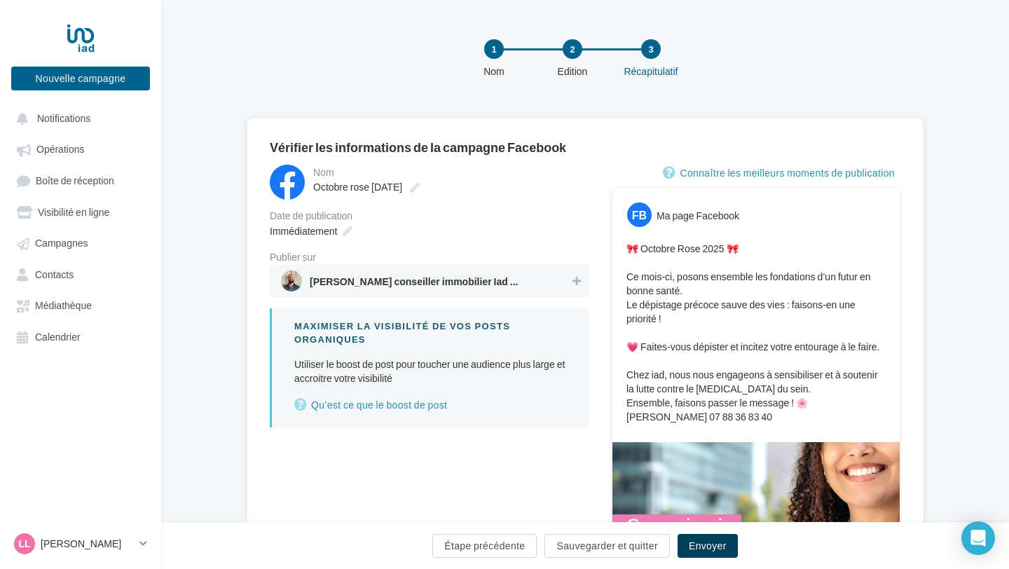
click at [710, 540] on button "Envoyer" at bounding box center [707, 546] width 60 height 24
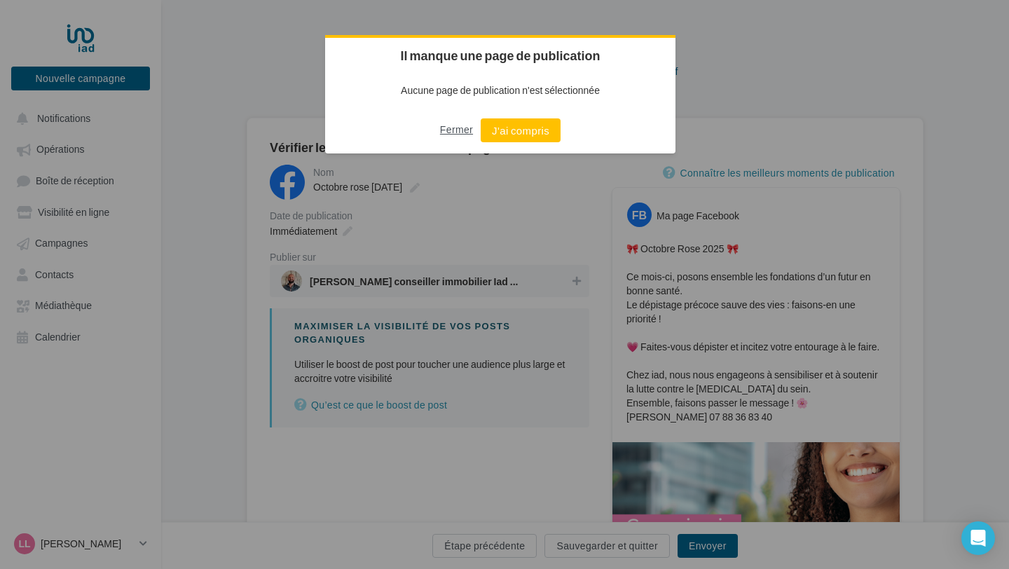
click at [447, 130] on button "Fermer" at bounding box center [456, 129] width 33 height 22
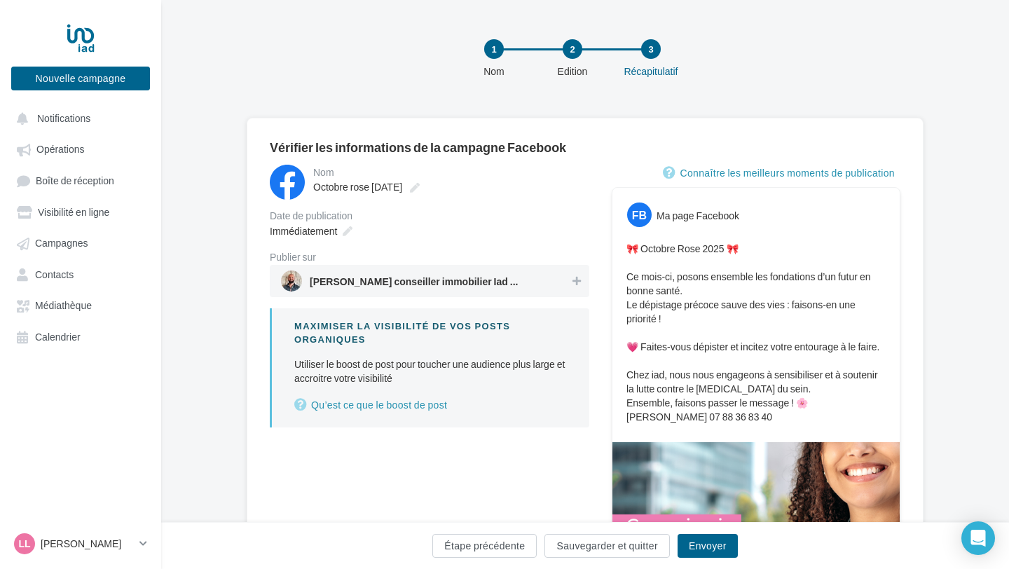
click at [447, 130] on body "Nouvelle campagne Nouvelle campagne Notifications Opérations Boîte de réception…" at bounding box center [504, 284] width 1009 height 569
click at [574, 280] on icon at bounding box center [576, 281] width 8 height 10
click at [511, 274] on span "Luc Lemonnier conseiller immobilier Iad France" at bounding box center [424, 280] width 287 height 21
click at [583, 275] on button at bounding box center [577, 281] width 14 height 17
click at [713, 549] on button "Envoyer" at bounding box center [707, 546] width 60 height 24
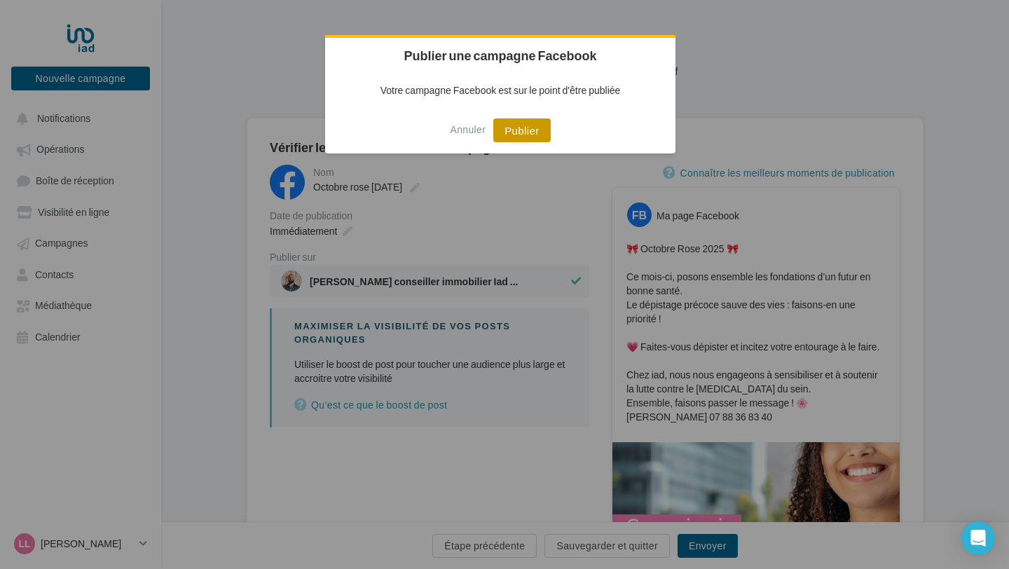
click at [519, 139] on button "Publier" at bounding box center [521, 130] width 57 height 24
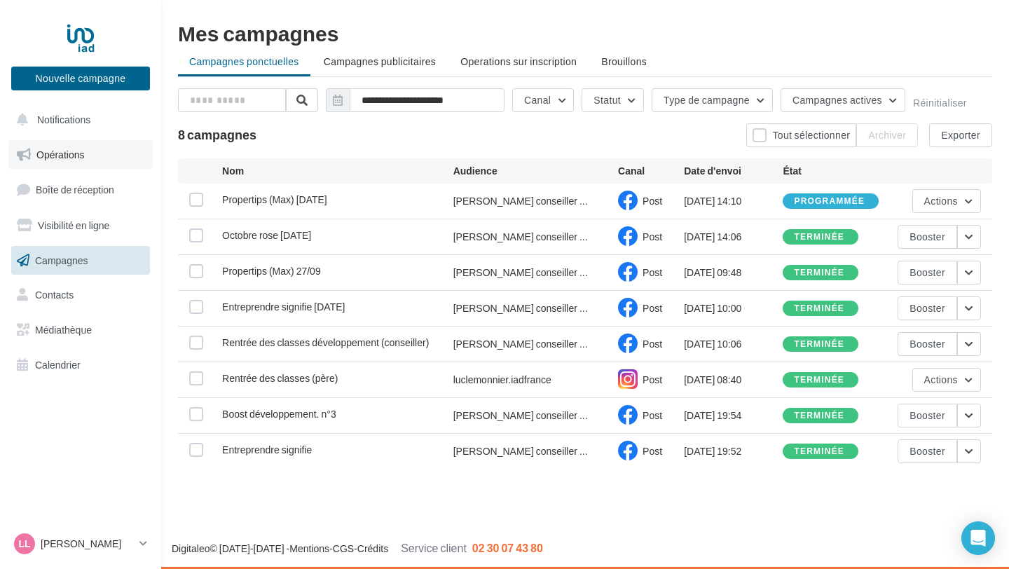
click at [61, 156] on span "Opérations" at bounding box center [60, 155] width 48 height 12
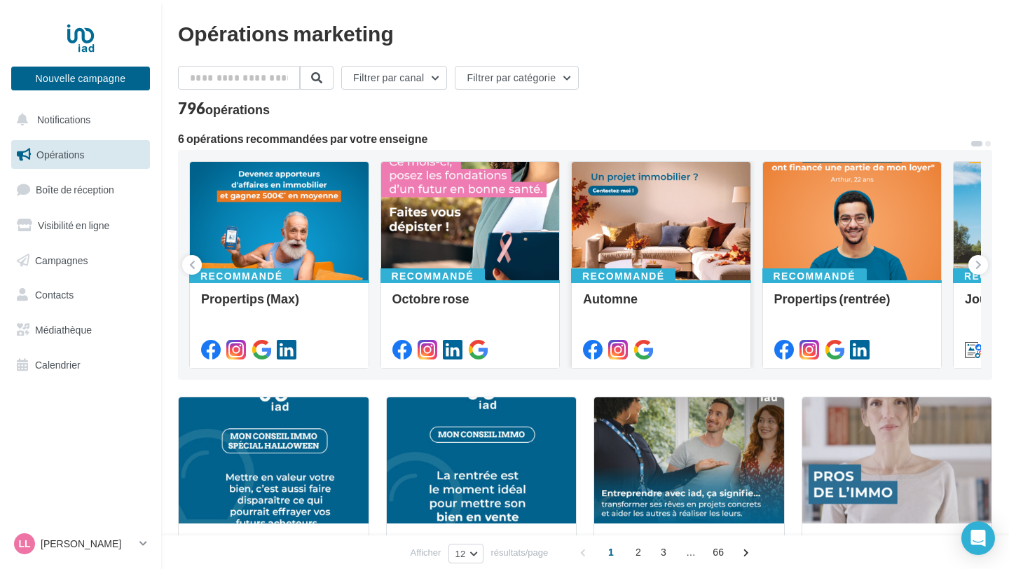
click at [645, 253] on div at bounding box center [661, 222] width 179 height 120
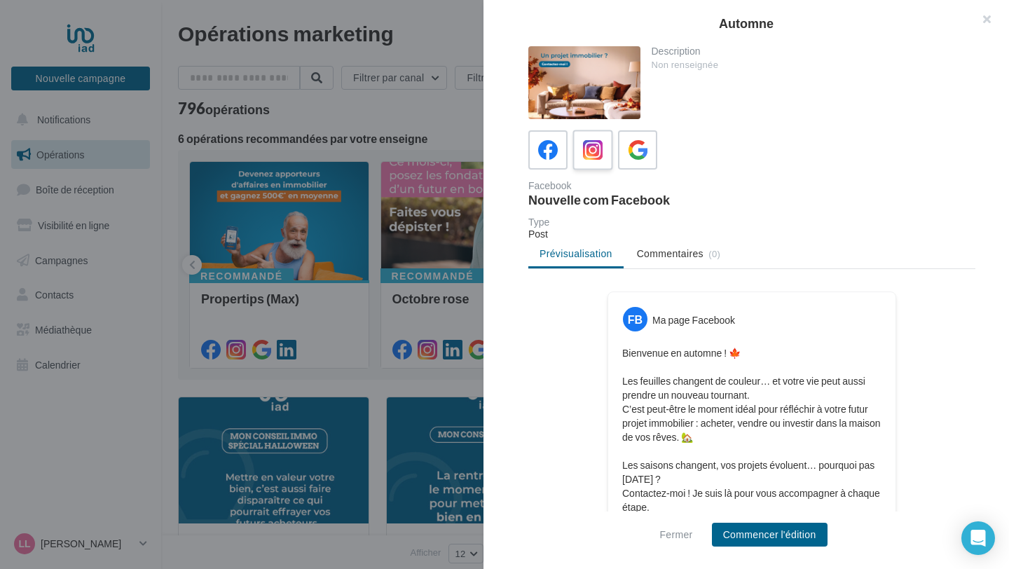
click at [592, 160] on span at bounding box center [593, 151] width 20 height 22
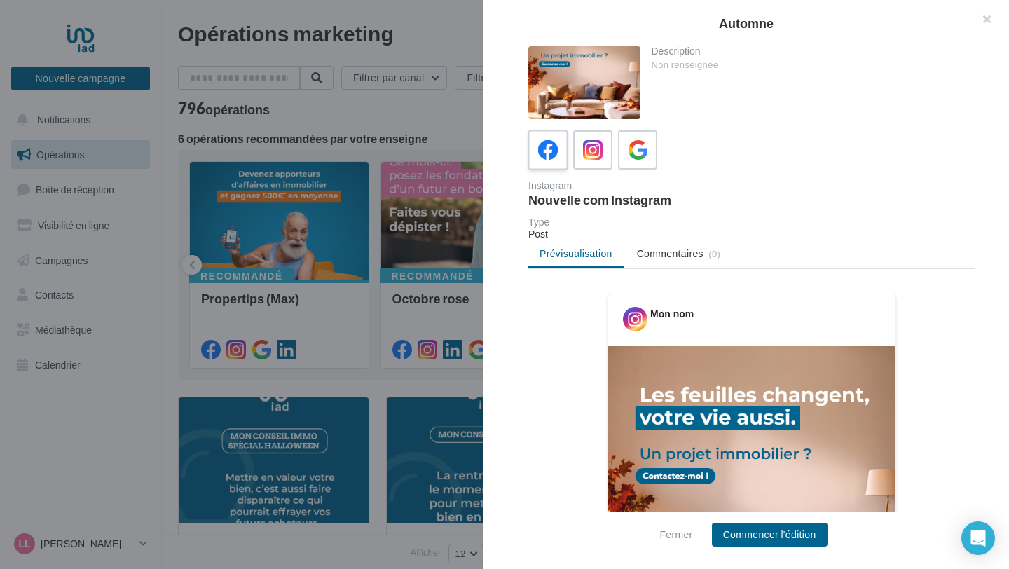
click at [545, 139] on div at bounding box center [548, 150] width 26 height 26
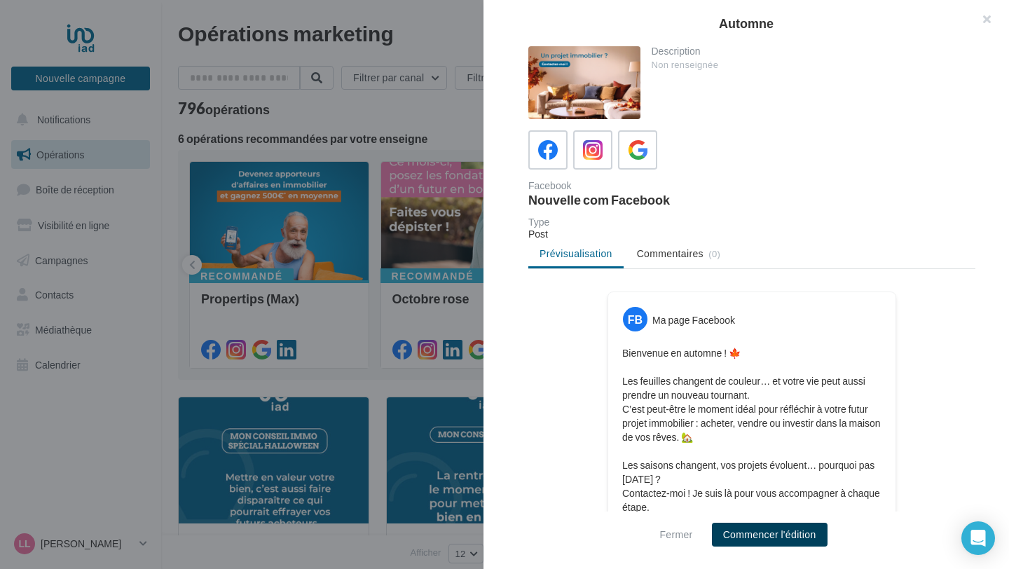
click at [752, 539] on button "Commencer l'édition" at bounding box center [770, 535] width 116 height 24
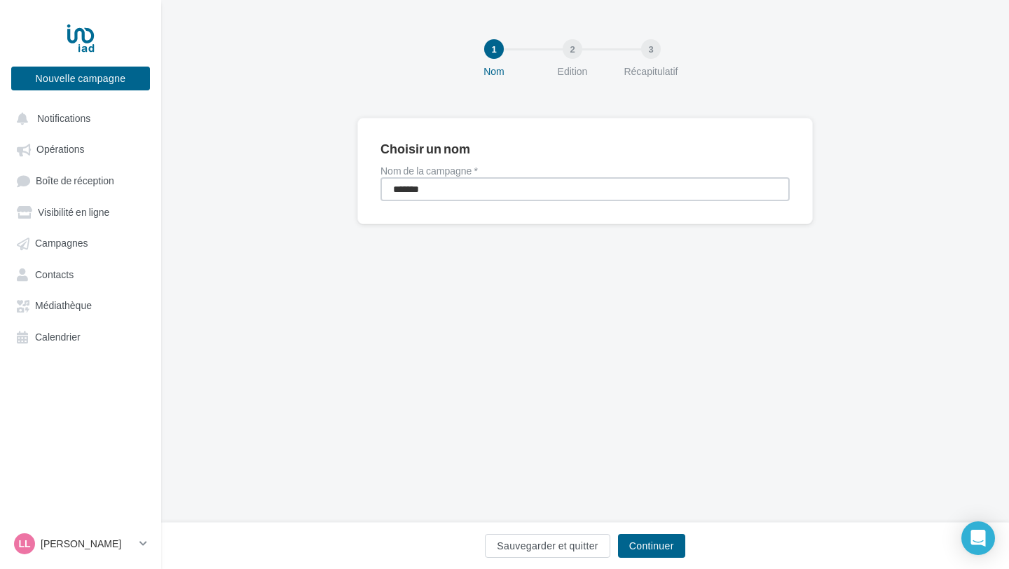
click at [473, 181] on input "*******" at bounding box center [584, 189] width 409 height 24
click at [470, 186] on input "*******" at bounding box center [584, 189] width 409 height 24
type input "**********"
click at [649, 543] on button "Continuer" at bounding box center [651, 546] width 67 height 24
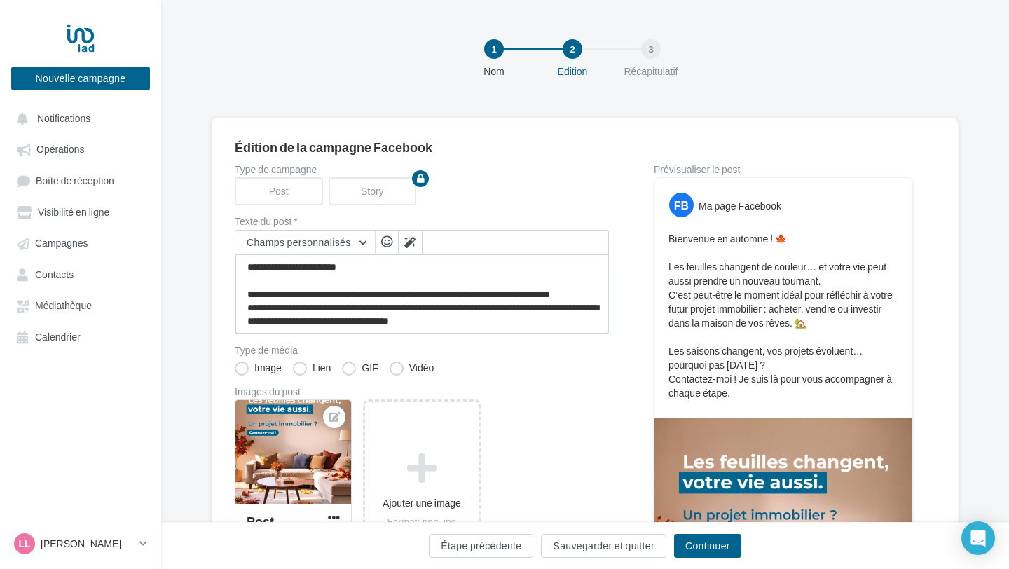
click at [329, 257] on textarea "**********" at bounding box center [422, 294] width 374 height 81
click at [336, 238] on span "Champs personnalisés" at bounding box center [299, 242] width 104 height 12
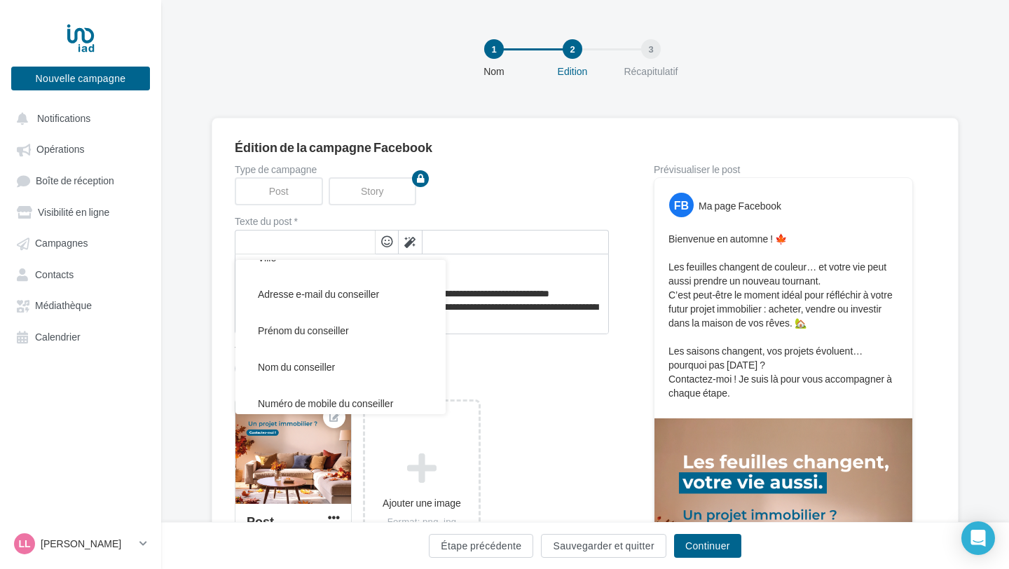
scroll to position [259, 0]
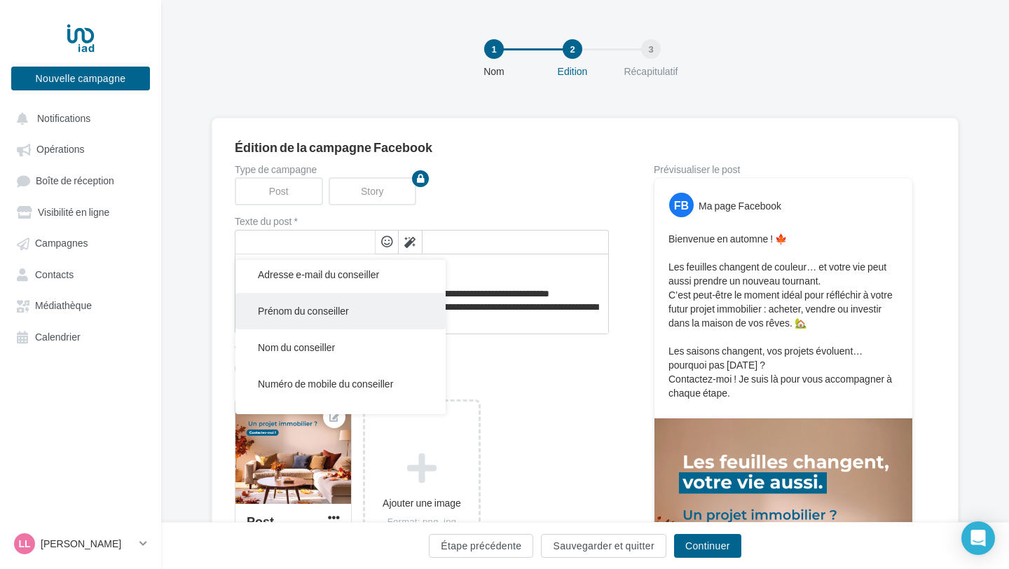
click at [332, 317] on button "Prénom du conseiller" at bounding box center [340, 311] width 210 height 36
type textarea "**********"
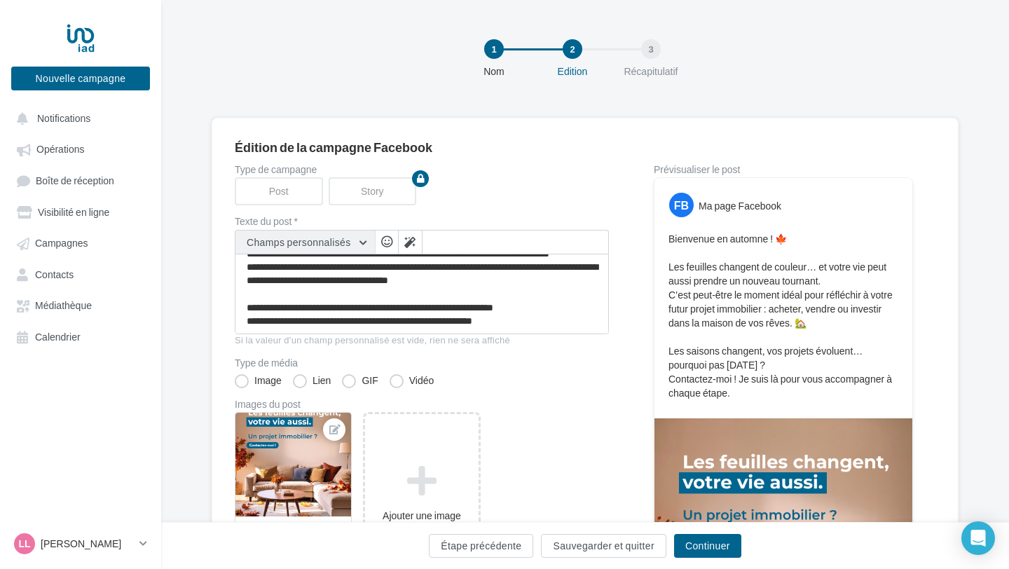
click at [360, 235] on button "Champs personnalisés" at bounding box center [304, 242] width 139 height 24
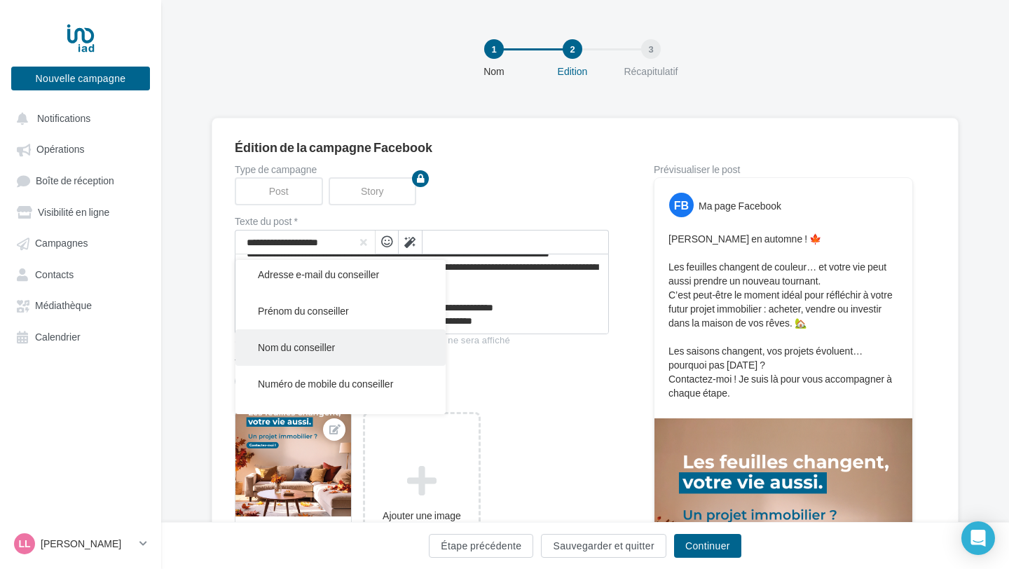
click at [331, 347] on span "Nom du conseiller" at bounding box center [296, 347] width 77 height 12
type textarea "**********"
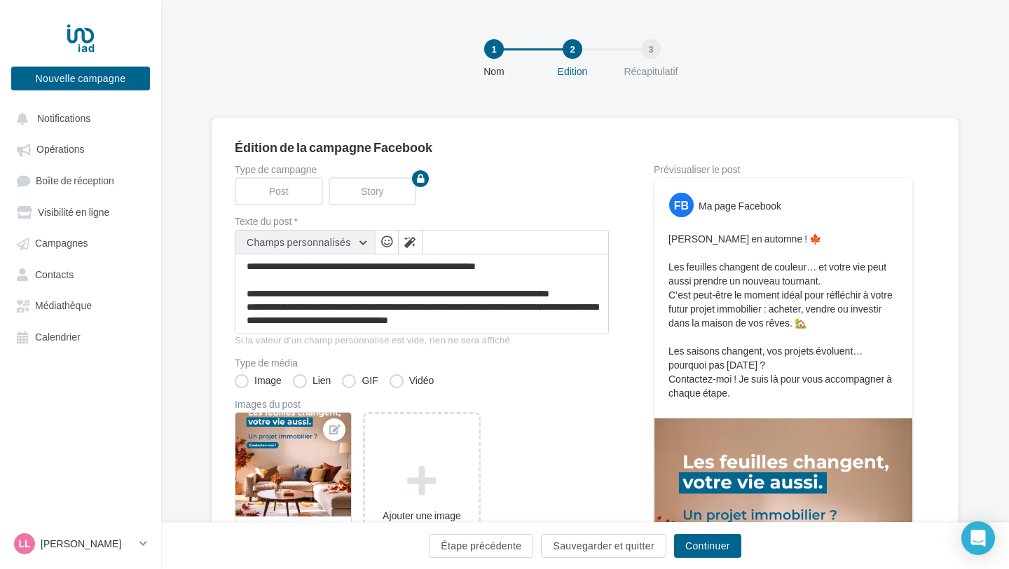
click at [366, 239] on button "Champs personnalisés" at bounding box center [304, 242] width 139 height 24
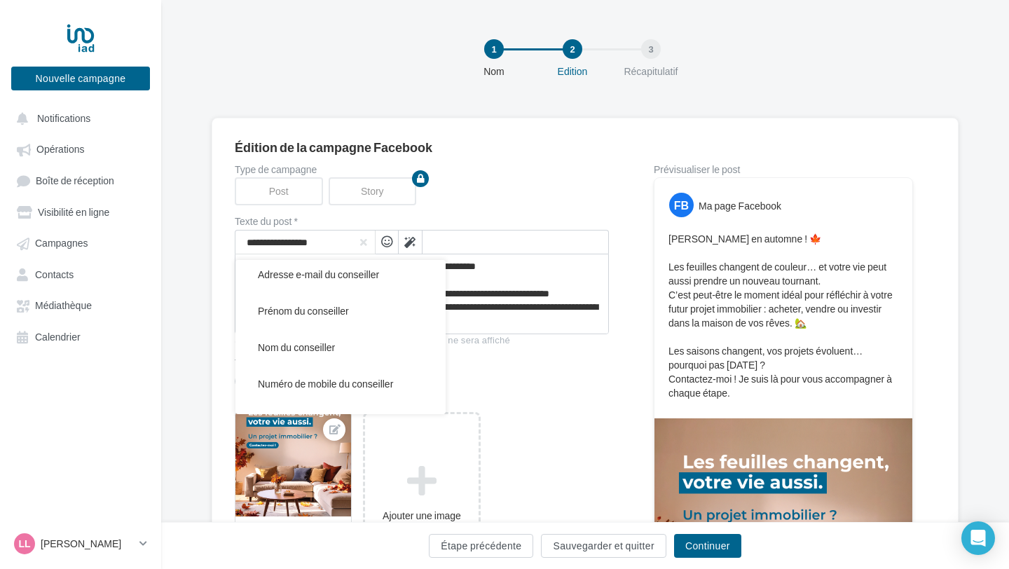
click at [321, 377] on button "Numéro de mobile du conseiller" at bounding box center [340, 384] width 210 height 36
type textarea "**********"
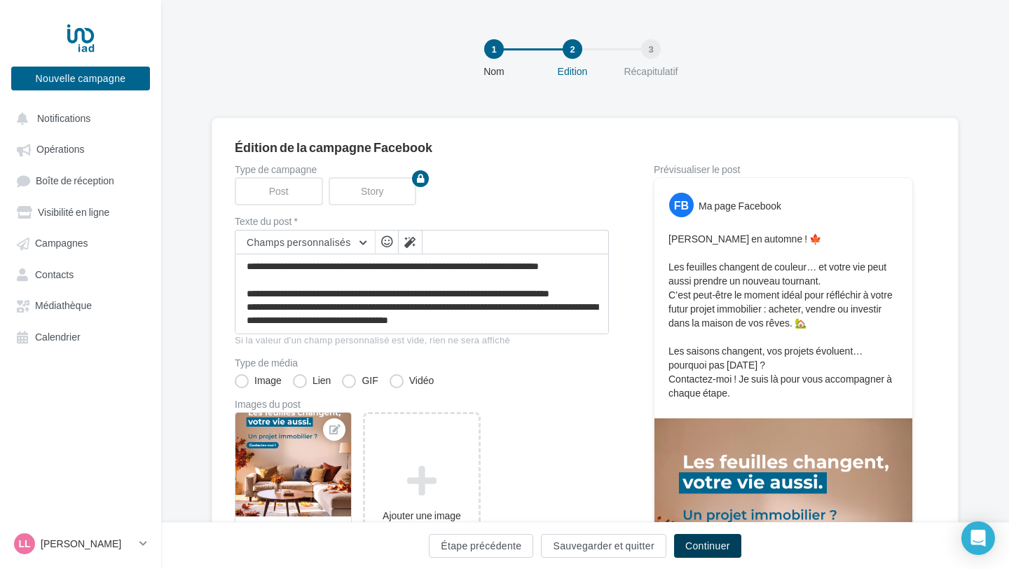
click at [719, 549] on button "Continuer" at bounding box center [707, 546] width 67 height 24
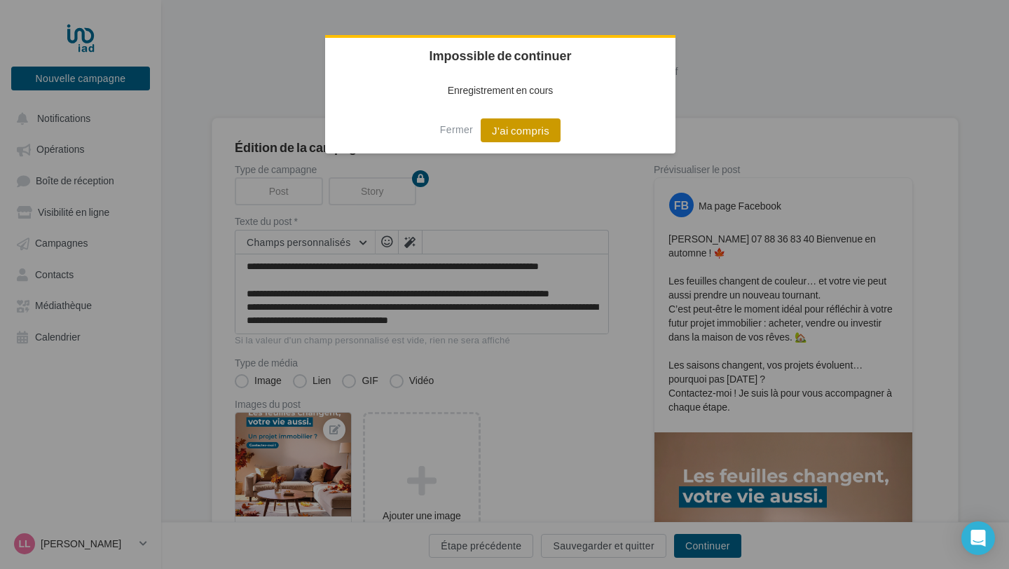
click at [504, 139] on button "J'ai compris" at bounding box center [521, 130] width 80 height 24
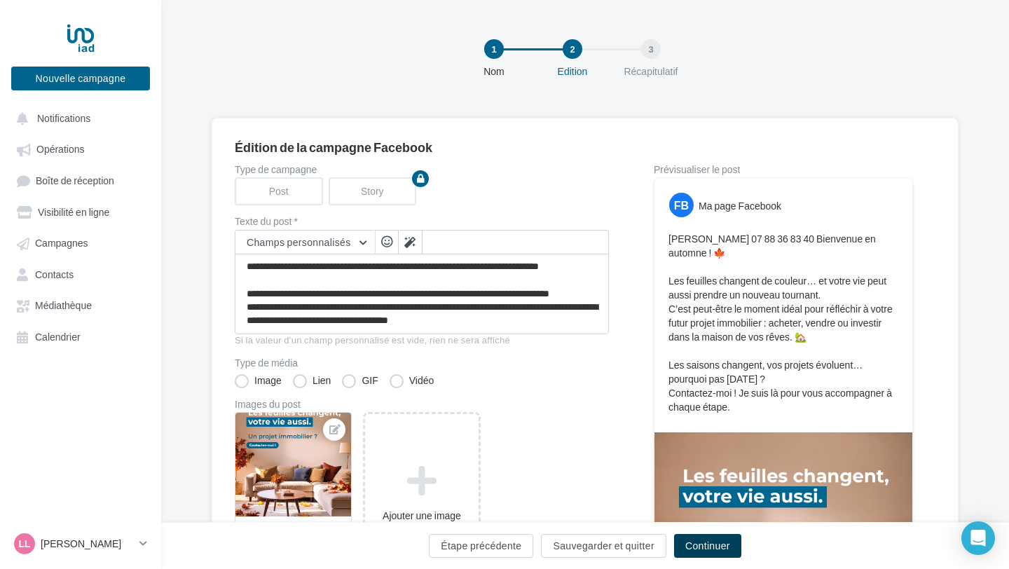
click at [694, 552] on button "Continuer" at bounding box center [707, 546] width 67 height 24
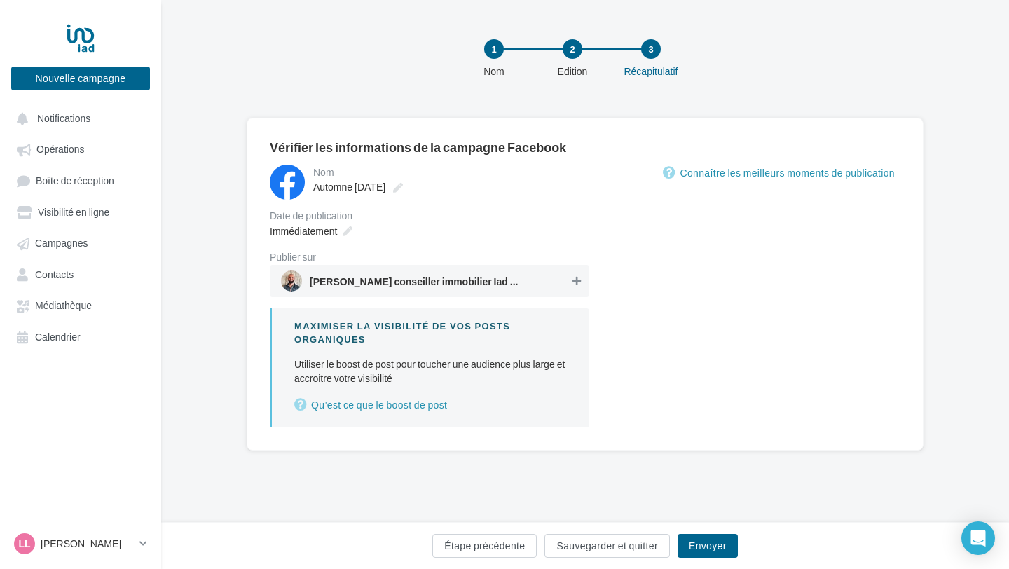
click at [575, 283] on icon at bounding box center [576, 281] width 8 height 10
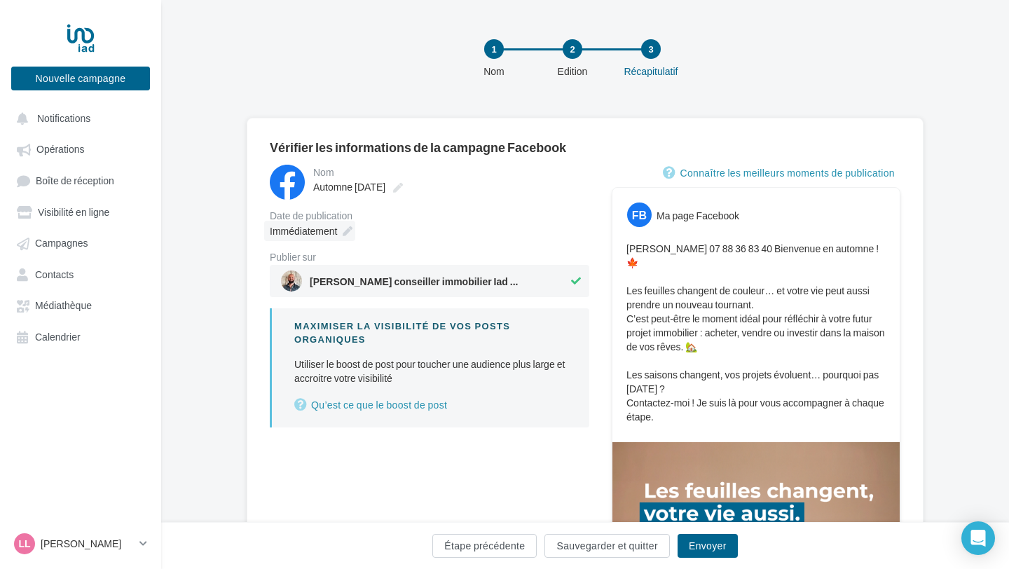
click at [349, 226] on icon at bounding box center [348, 231] width 10 height 10
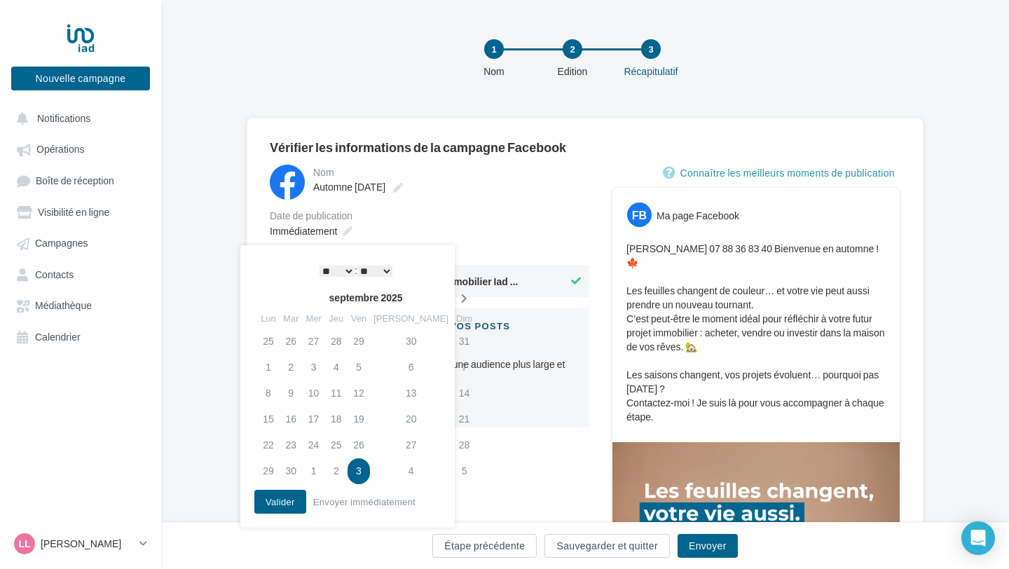
click at [452, 293] on th at bounding box center [464, 297] width 25 height 21
click at [298, 362] on td "7" at bounding box center [291, 368] width 22 height 26
click at [285, 507] on button "Valider" at bounding box center [280, 502] width 52 height 24
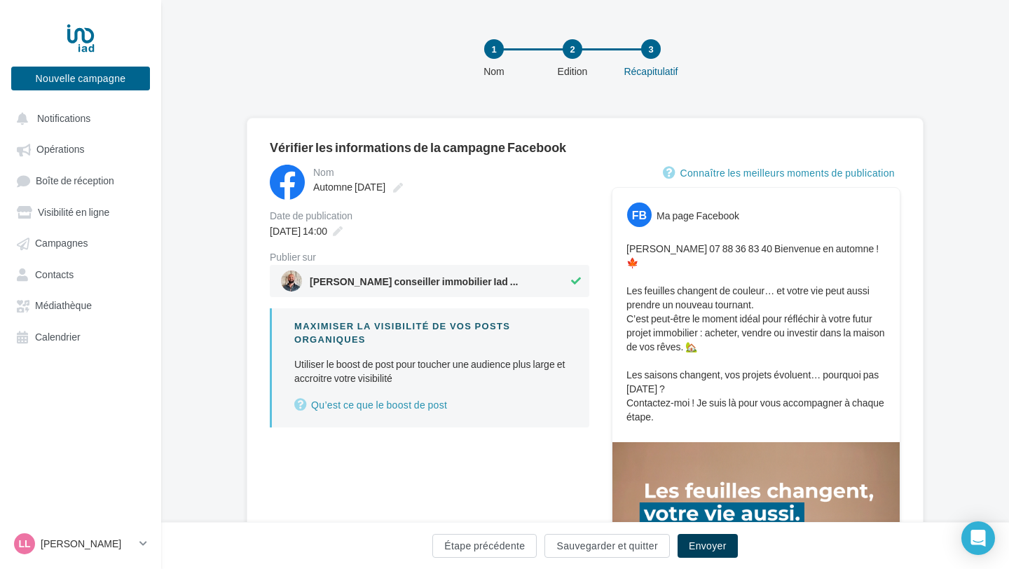
click at [722, 550] on button "Envoyer" at bounding box center [707, 546] width 60 height 24
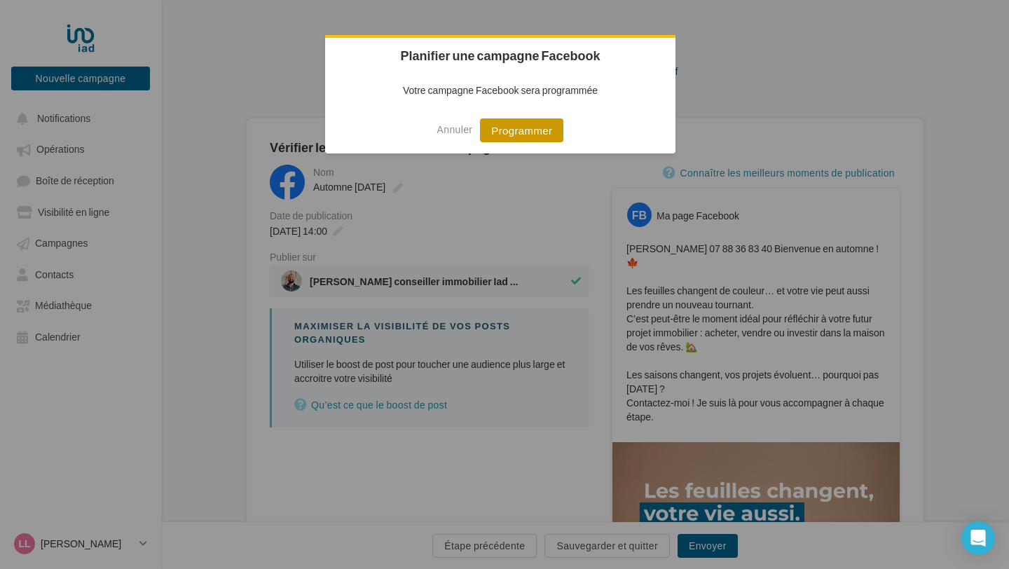
click at [519, 133] on button "Programmer" at bounding box center [521, 130] width 83 height 24
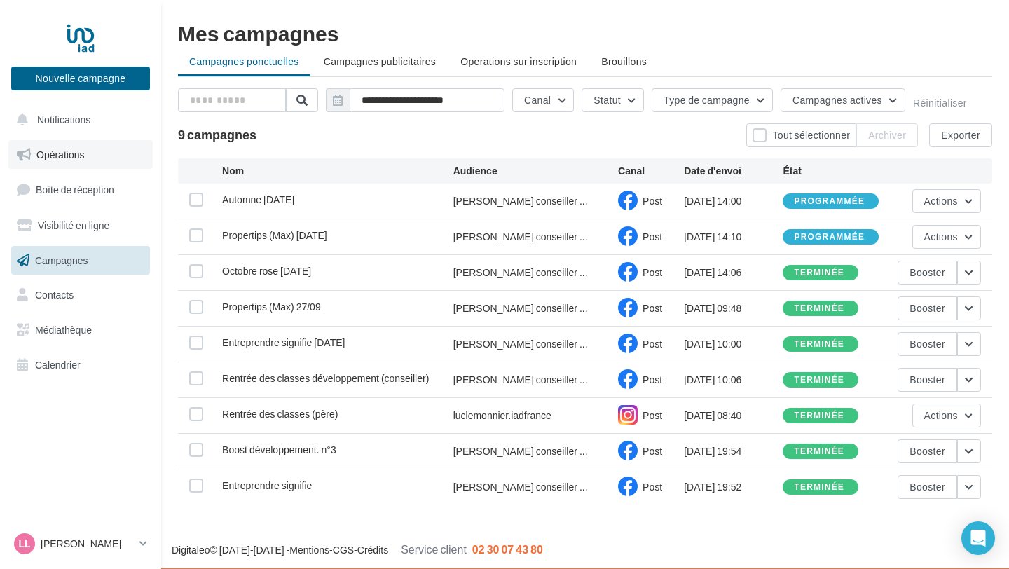
click at [74, 156] on span "Opérations" at bounding box center [60, 155] width 48 height 12
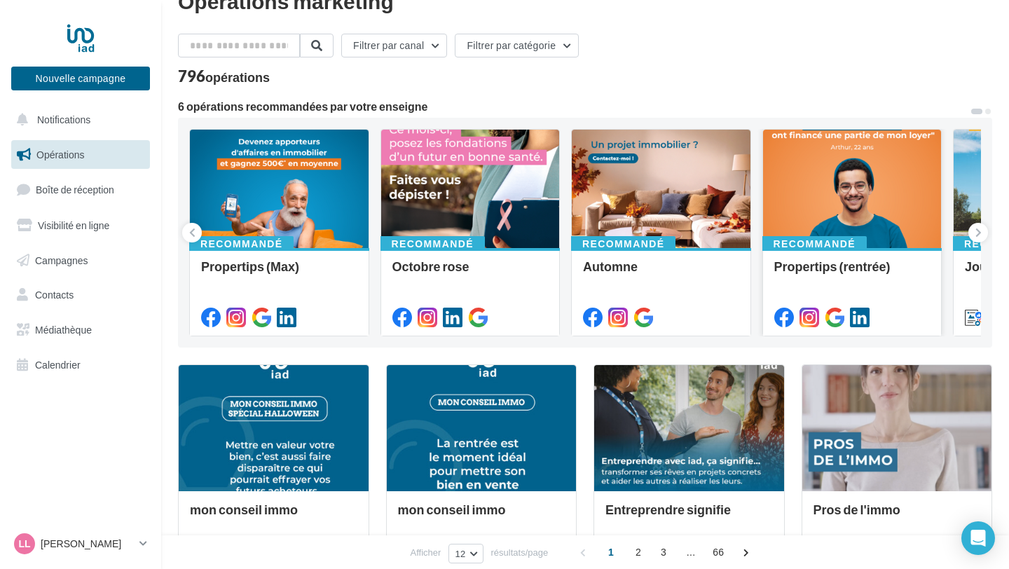
scroll to position [35, 0]
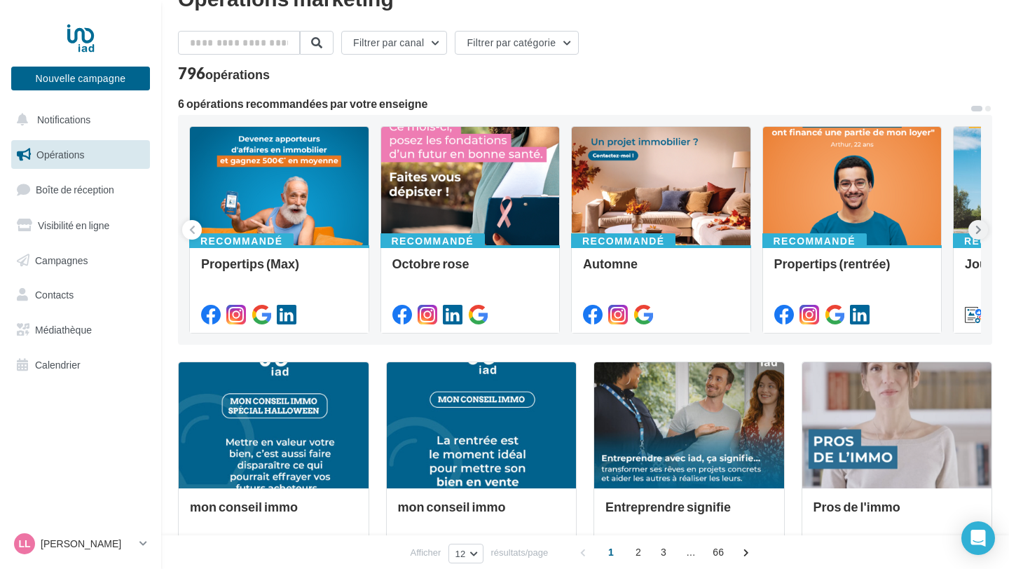
click at [979, 235] on icon at bounding box center [978, 230] width 6 height 14
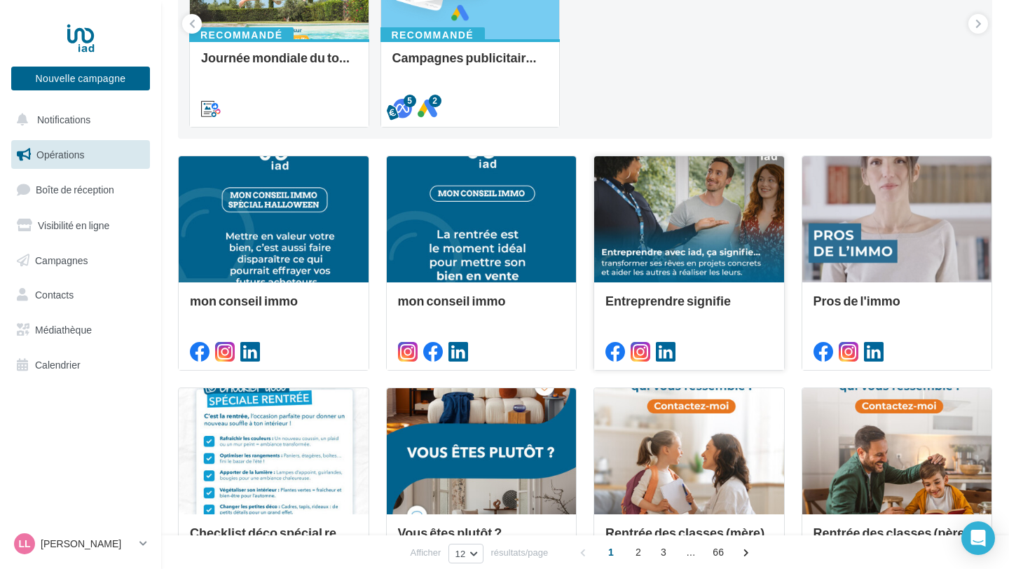
scroll to position [0, 0]
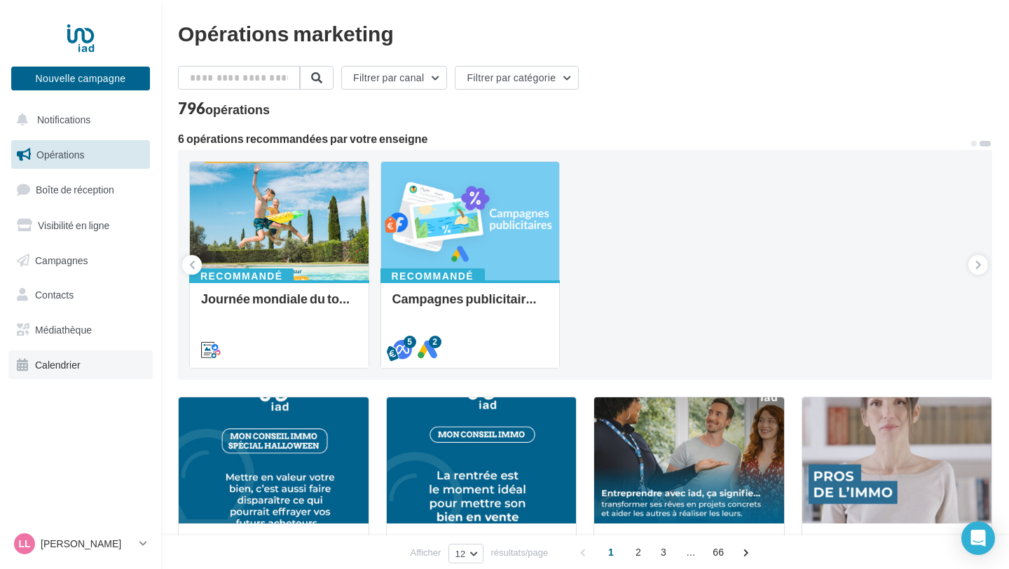
click at [90, 366] on link "Calendrier" at bounding box center [80, 364] width 144 height 29
